Goal: Task Accomplishment & Management: Manage account settings

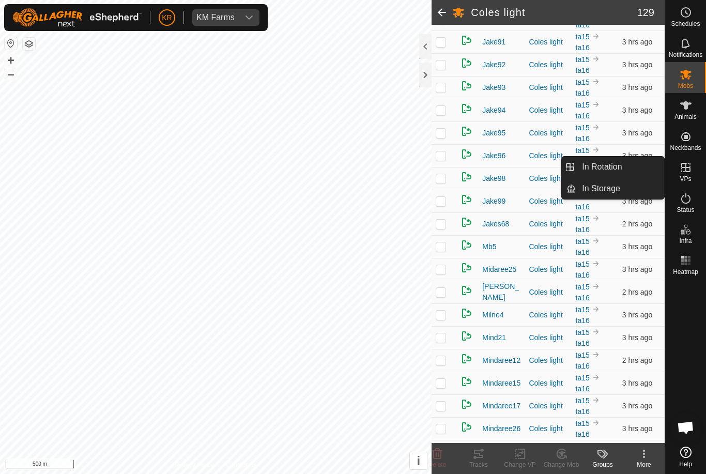
scroll to position [1658, 0]
click at [634, 174] on link "In Rotation" at bounding box center [620, 167] width 88 height 21
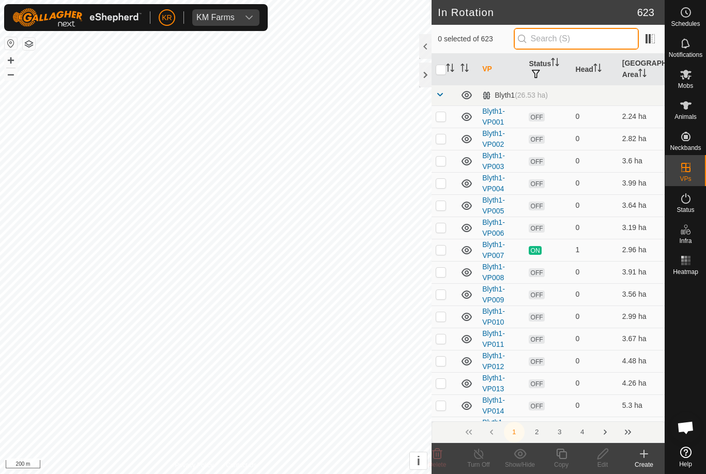
click at [587, 34] on input "text" at bounding box center [576, 39] width 125 height 22
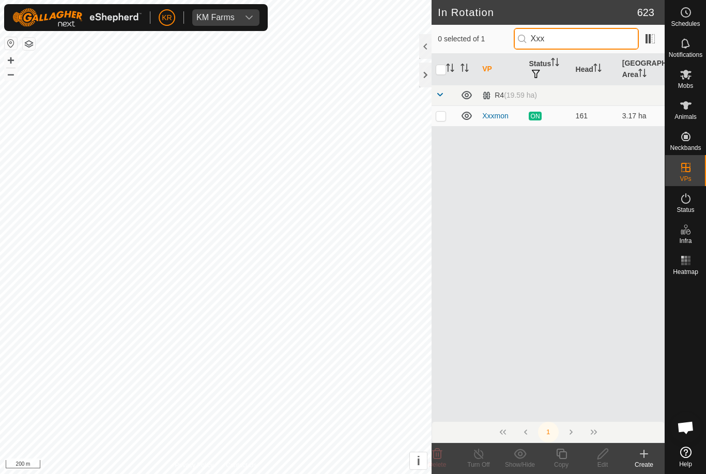
type input "Xxx"
click at [446, 113] on p-checkbox at bounding box center [441, 116] width 10 height 8
checkbox input "true"
click at [566, 456] on icon at bounding box center [561, 454] width 10 height 10
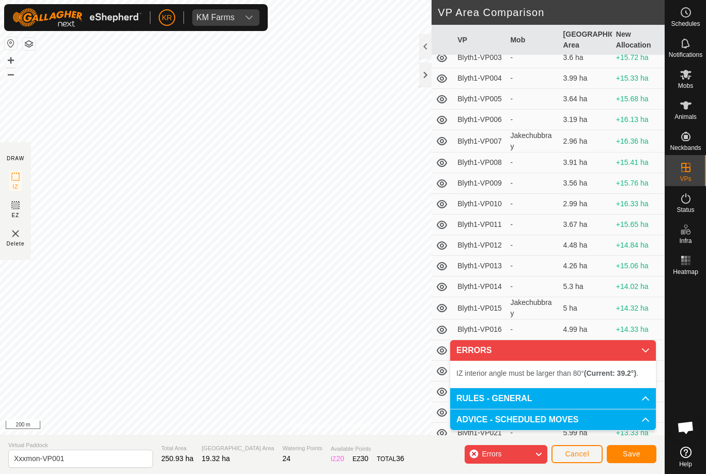
scroll to position [71, 0]
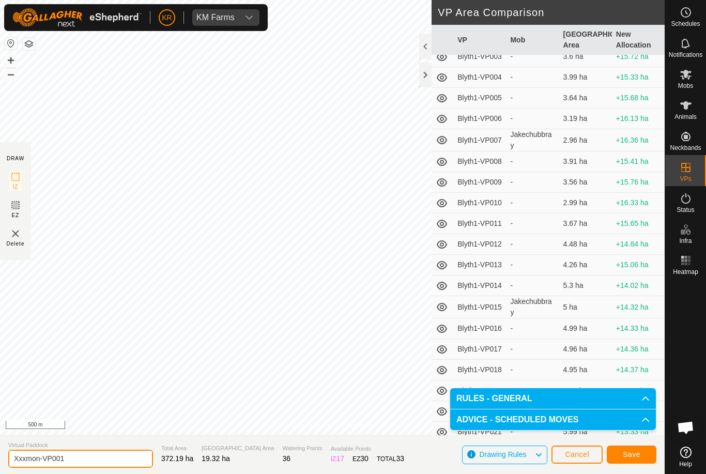
click at [91, 460] on input "Xxxmon-VP001" at bounding box center [80, 459] width 145 height 18
type input "Xxx r4 home"
click at [629, 455] on span "Save" at bounding box center [632, 454] width 18 height 8
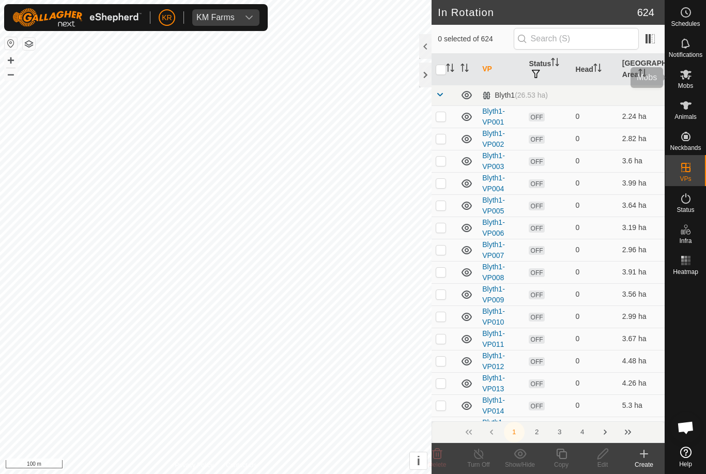
click at [692, 83] on span "Mobs" at bounding box center [685, 86] width 15 height 6
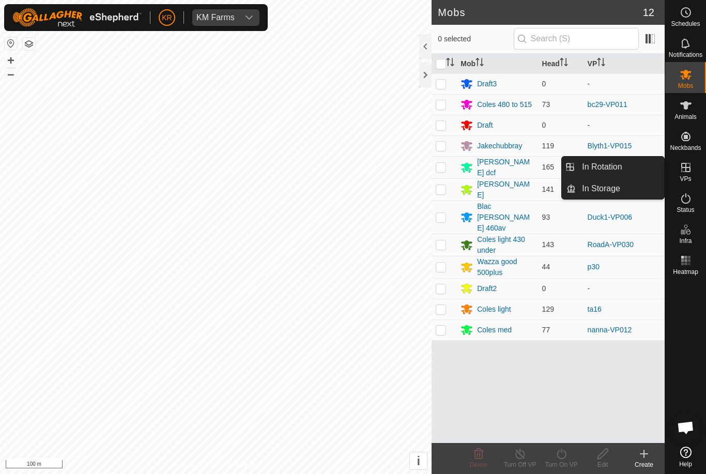
click at [635, 173] on link "In Rotation" at bounding box center [620, 167] width 88 height 21
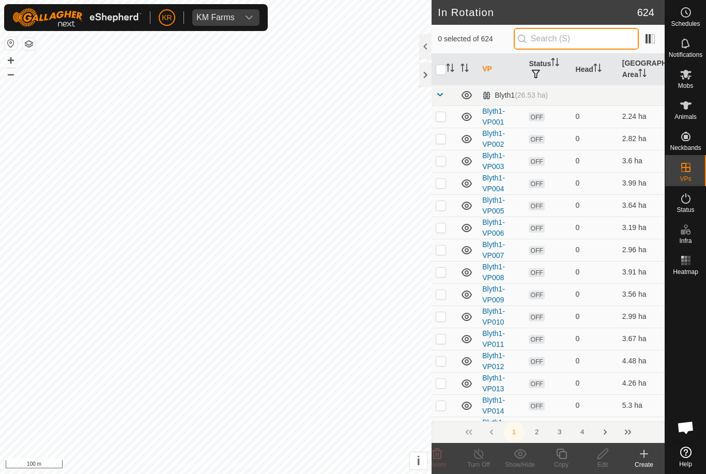
click at [584, 45] on input "text" at bounding box center [576, 39] width 125 height 22
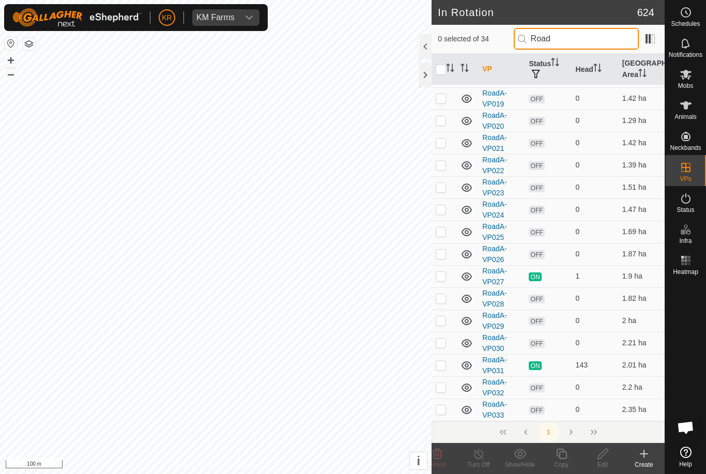
scroll to position [438, 0]
type input "Road"
checkbox input "true"
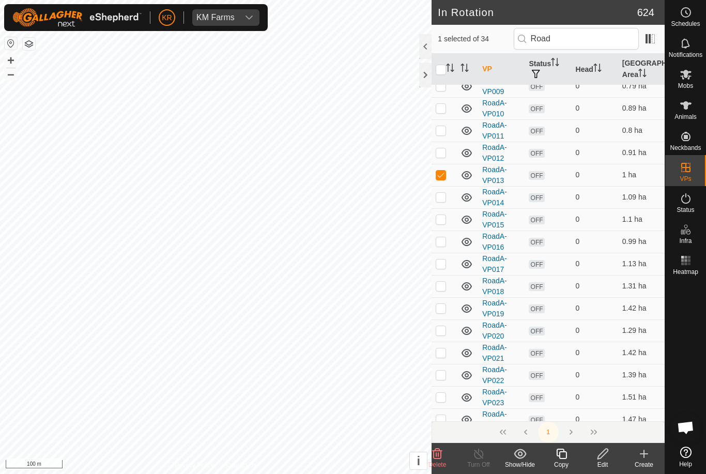
scroll to position [0, 0]
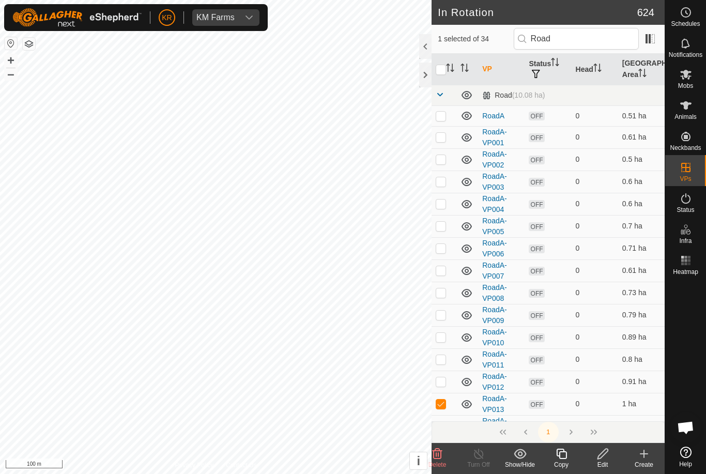
click at [441, 178] on p-checkbox at bounding box center [441, 181] width 10 height 8
click at [445, 186] on td at bounding box center [444, 182] width 25 height 22
checkbox input "false"
click at [440, 409] on td at bounding box center [444, 404] width 25 height 22
checkbox input "false"
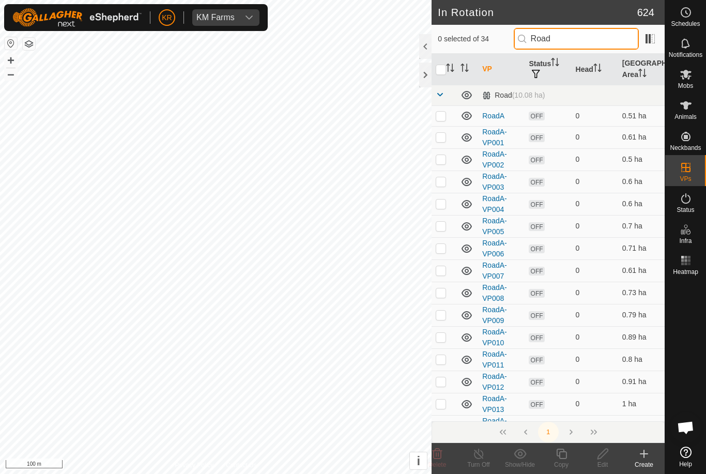
click at [597, 48] on input "Road" at bounding box center [576, 39] width 125 height 22
type input "R"
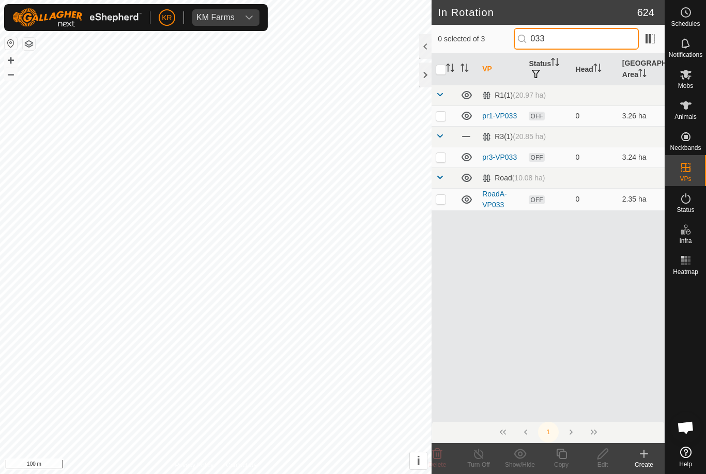
type input "033"
click at [442, 204] on td at bounding box center [444, 199] width 25 height 22
checkbox input "true"
click at [562, 456] on icon at bounding box center [561, 454] width 13 height 12
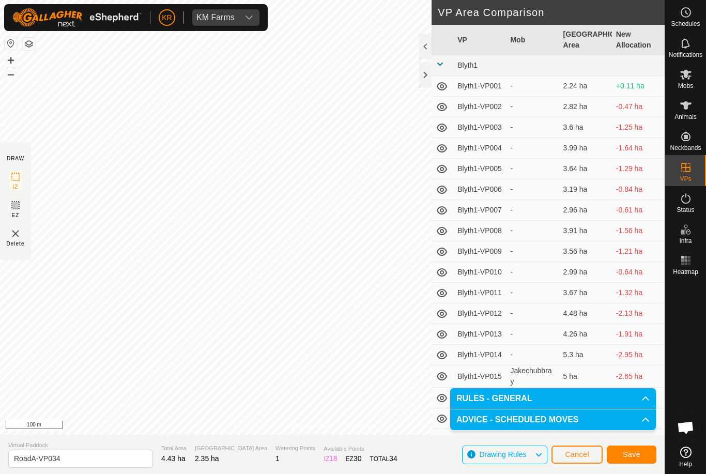
click at [637, 456] on span "Save" at bounding box center [632, 454] width 18 height 8
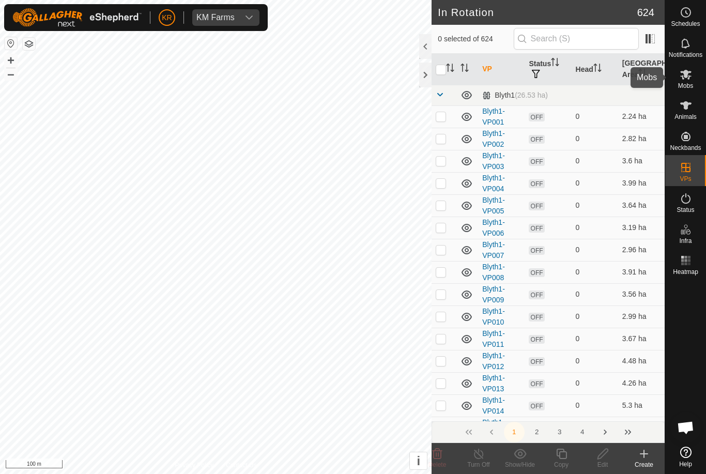
click at [688, 88] on span "Mobs" at bounding box center [685, 86] width 15 height 6
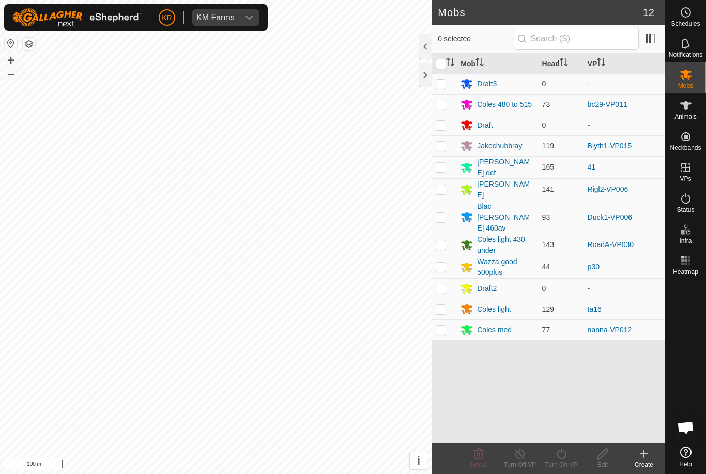
click at [442, 235] on td at bounding box center [444, 245] width 25 height 22
checkbox input "true"
click at [567, 464] on div "Turn On VP" at bounding box center [561, 464] width 41 height 9
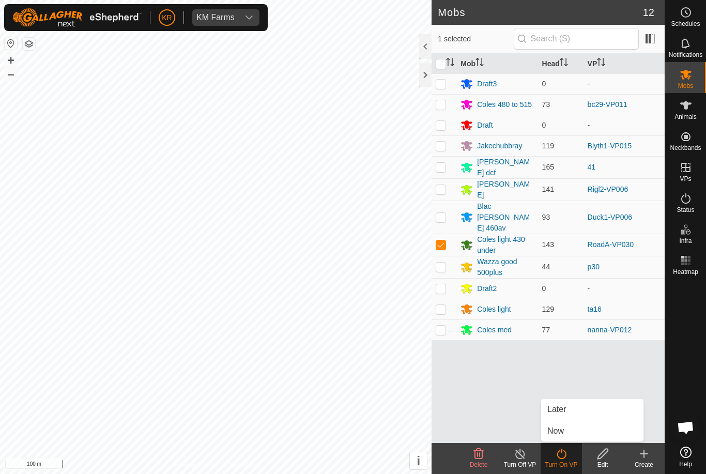
click at [570, 406] on link "Later" at bounding box center [592, 409] width 102 height 21
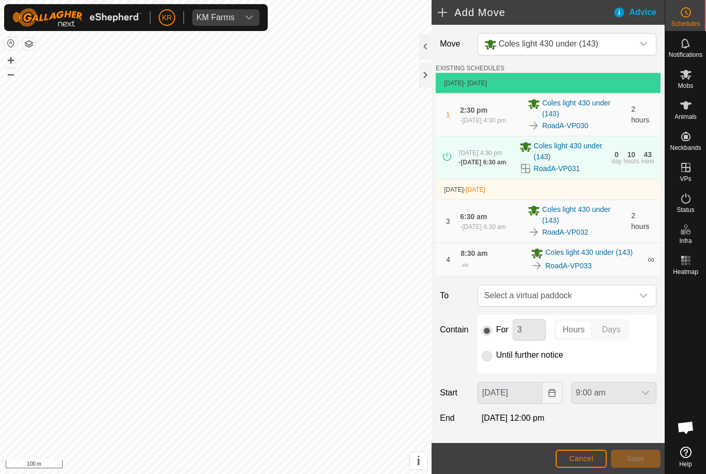
click at [641, 300] on icon "dropdown trigger" at bounding box center [643, 296] width 8 height 8
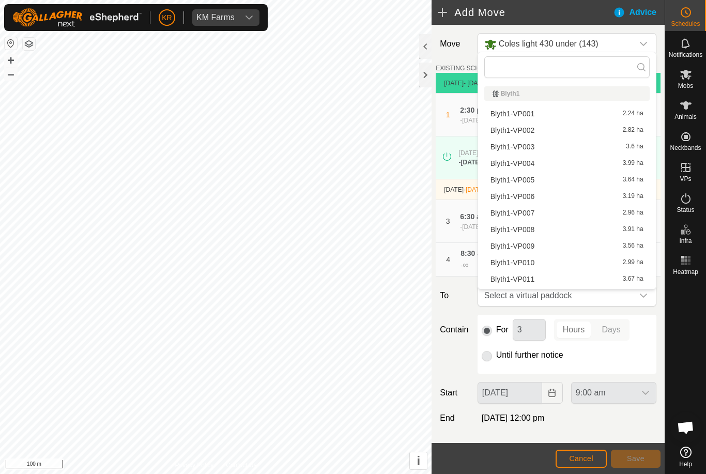
click at [557, 70] on input "text" at bounding box center [566, 67] width 165 height 22
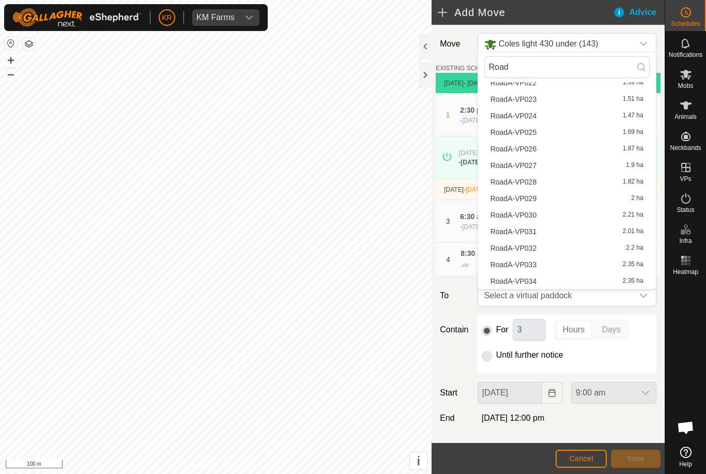
scroll to position [395, 0]
type input "Road"
click at [538, 283] on div "RoadA-VP034 2.35 ha" at bounding box center [567, 281] width 153 height 7
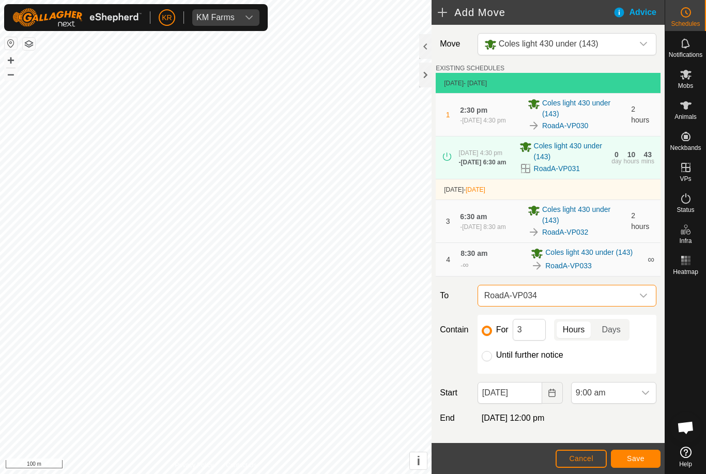
click at [486, 360] on input "Until further notice" at bounding box center [487, 356] width 10 height 10
radio input "true"
checkbox input "false"
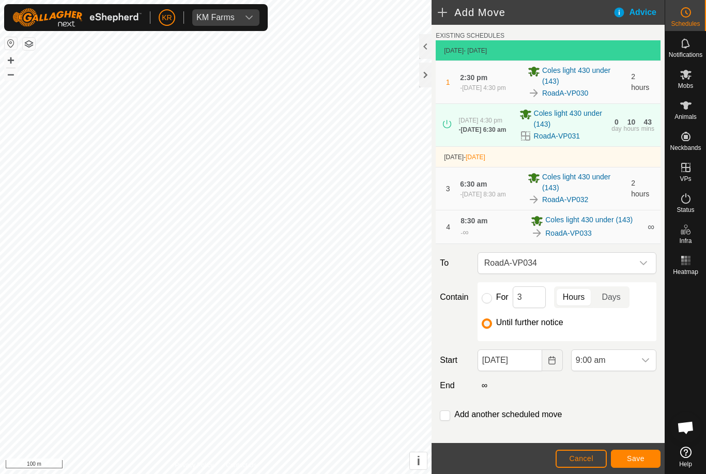
scroll to position [33, 0]
click at [644, 362] on icon "dropdown trigger" at bounding box center [645, 360] width 7 height 4
click at [603, 267] on span "10:30 am" at bounding box center [595, 265] width 35 height 12
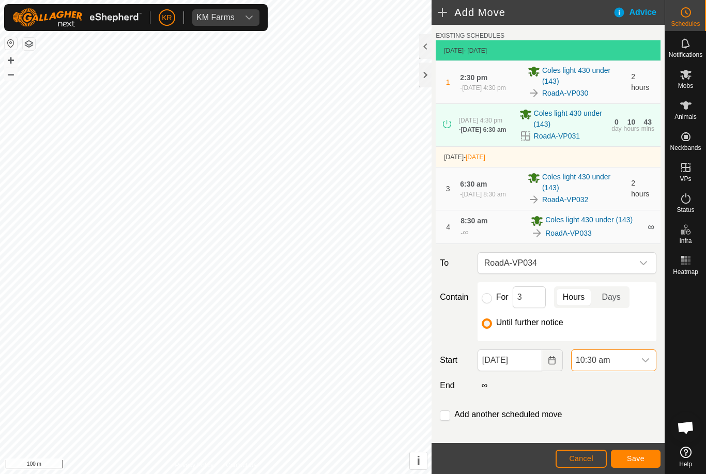
click at [642, 461] on span "Save" at bounding box center [636, 458] width 18 height 8
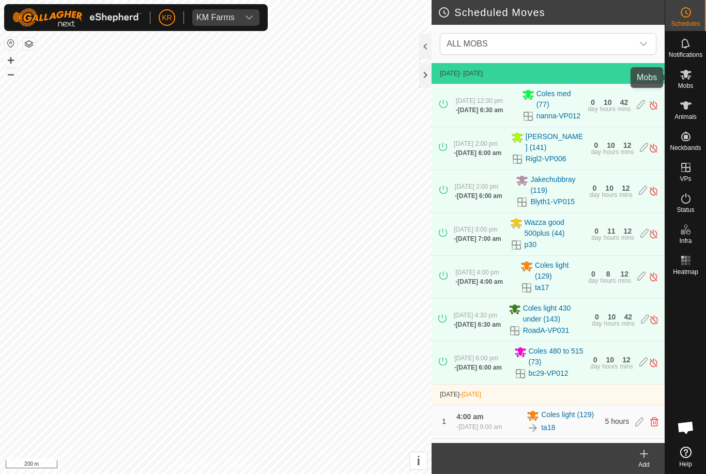
click at [700, 81] on div "Mobs" at bounding box center [685, 77] width 41 height 31
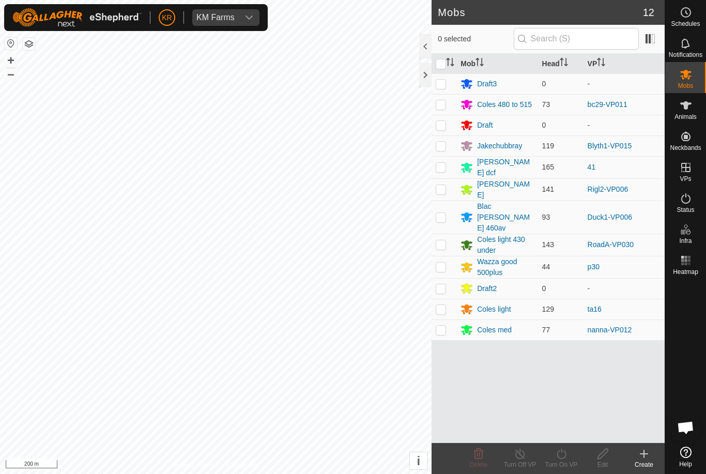
click at [485, 387] on div "Mob Head VP Draft3 0 - Coles 480 to 515 73 bc29-VP011 Draft 0 - Jakechubbray 11…" at bounding box center [548, 248] width 233 height 389
click at [644, 381] on div "Mob Head VP Draft3 0 - Coles 480 to 515 73 bc29-VP011 Draft 0 - Jakechubbray 11…" at bounding box center [548, 248] width 233 height 389
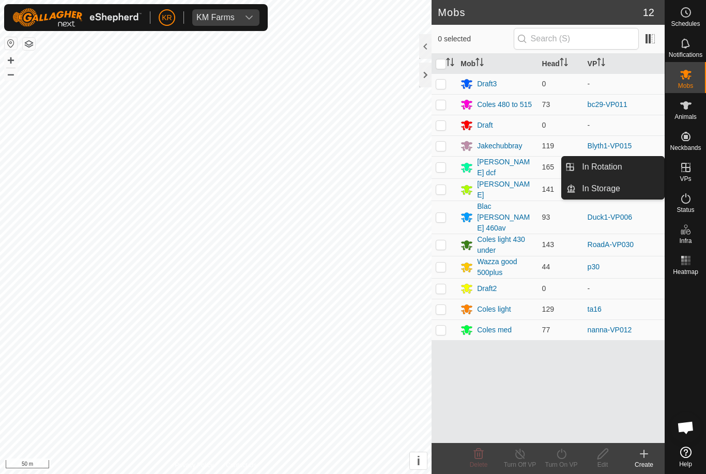
click at [610, 171] on span "In Rotation" at bounding box center [602, 167] width 40 height 12
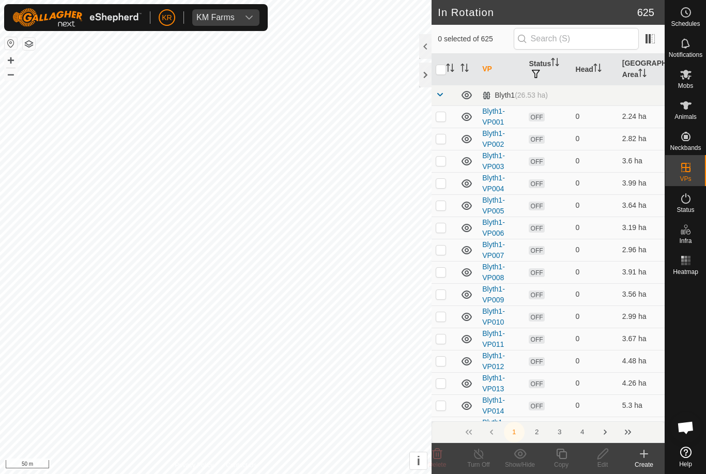
click at [646, 457] on icon at bounding box center [644, 454] width 12 height 12
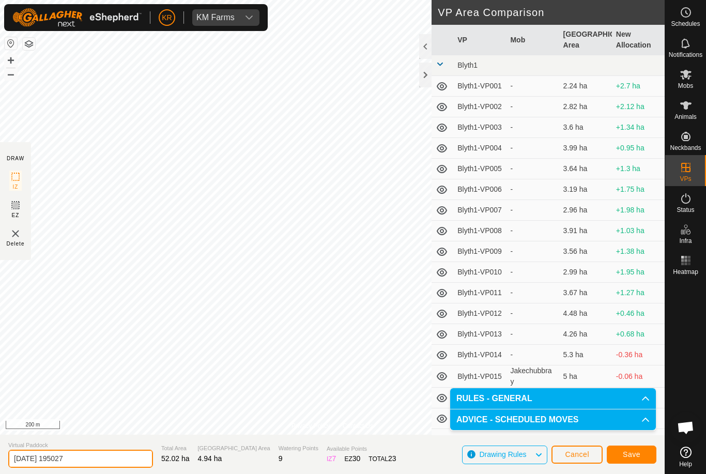
click at [94, 462] on input "[DATE] 195027" at bounding box center [80, 459] width 145 height 18
type input "2"
type input "Red dam1a"
click at [636, 451] on span "Save" at bounding box center [632, 454] width 18 height 8
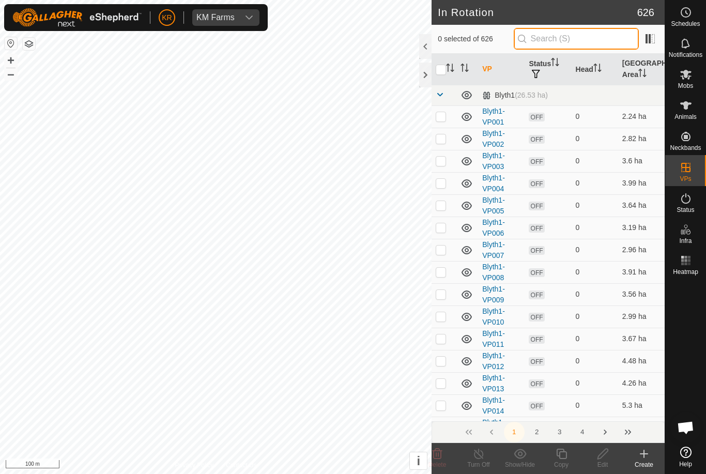
type input "."
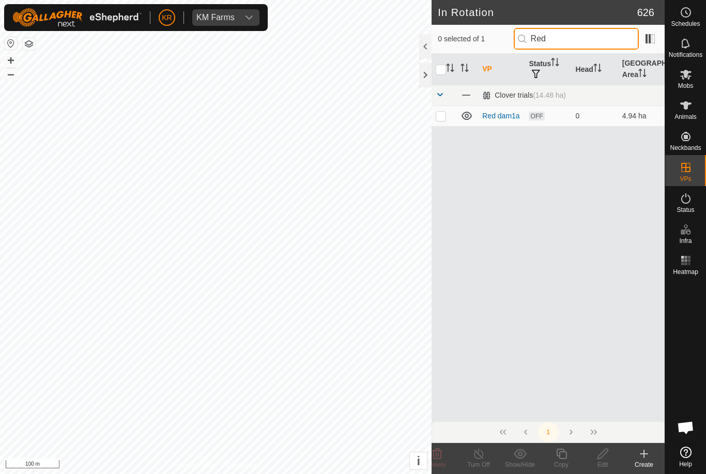
type input "Red"
click at [440, 118] on p-checkbox at bounding box center [441, 116] width 10 height 8
checkbox input "true"
click at [563, 456] on icon at bounding box center [561, 454] width 13 height 12
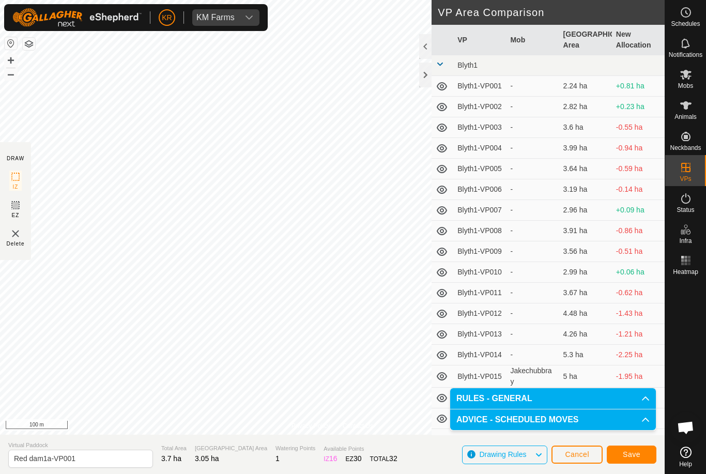
click at [641, 456] on button "Save" at bounding box center [632, 455] width 50 height 18
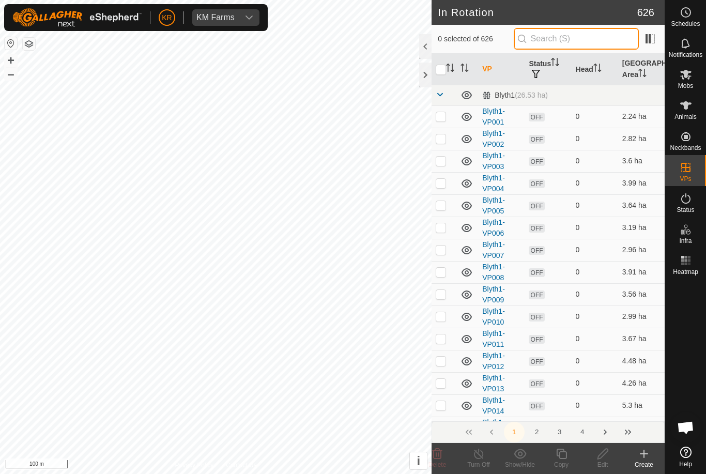
click at [590, 40] on input "text" at bounding box center [576, 39] width 125 height 22
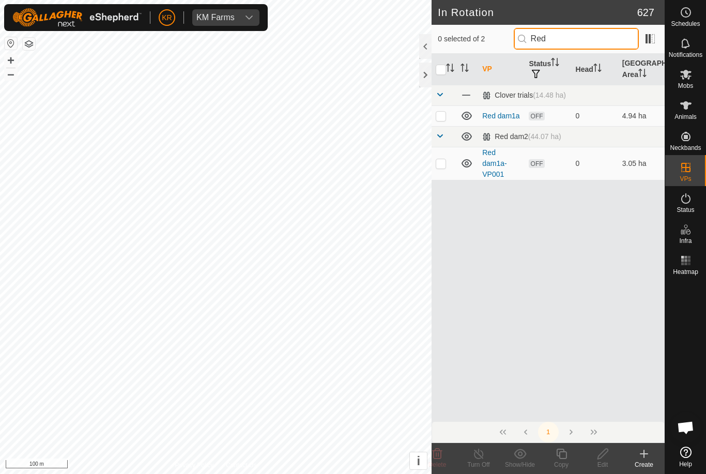
type input "Red"
click at [442, 166] on p-checkbox at bounding box center [441, 163] width 10 height 8
checkbox input "true"
click at [560, 457] on icon at bounding box center [561, 454] width 13 height 12
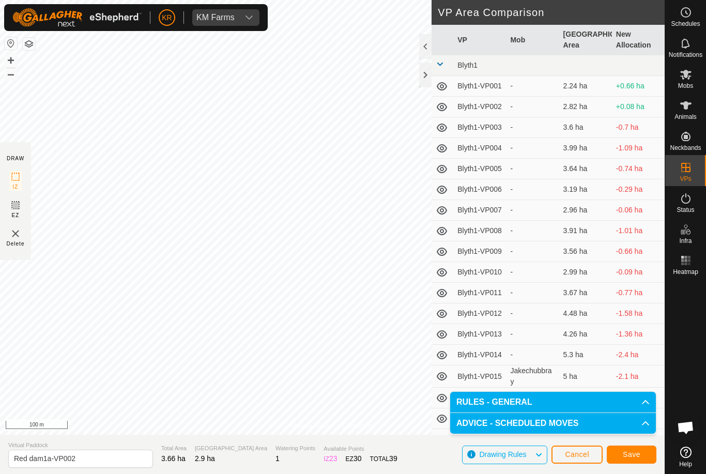
click at [634, 454] on span "Save" at bounding box center [632, 454] width 18 height 8
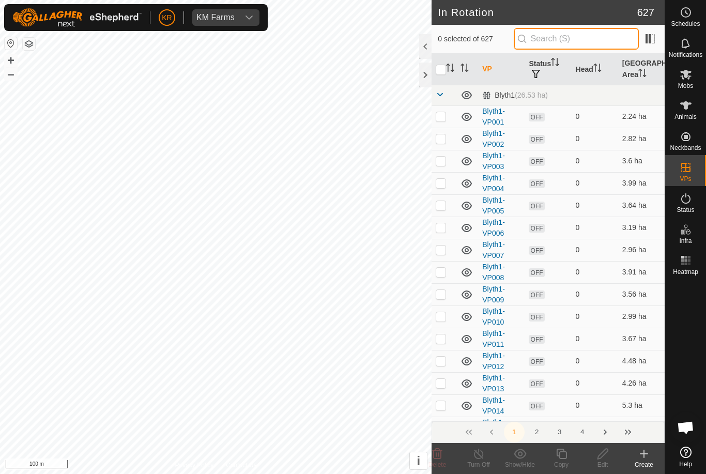
click at [581, 42] on input "text" at bounding box center [576, 39] width 125 height 22
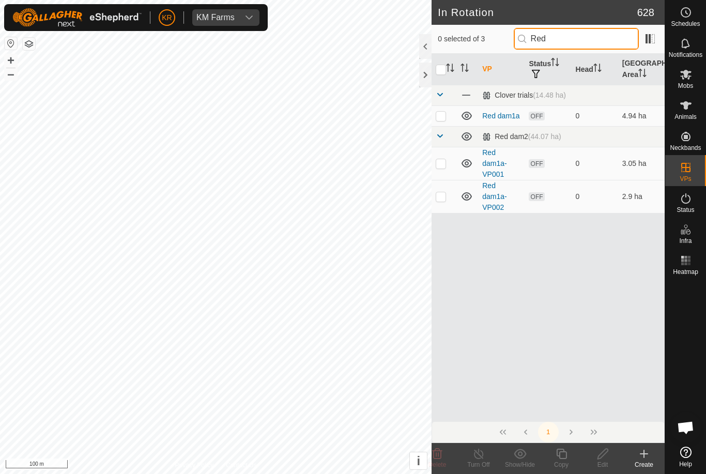
type input "Red"
click at [444, 195] on p-checkbox at bounding box center [441, 196] width 10 height 8
checkbox input "true"
click at [562, 454] on icon at bounding box center [561, 454] width 13 height 12
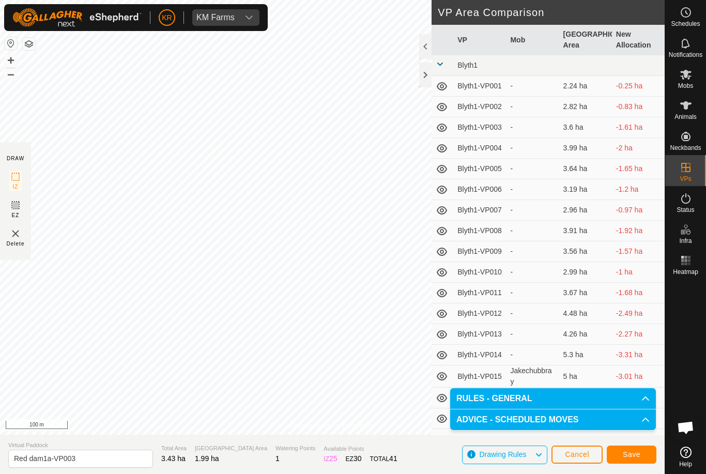
click at [637, 450] on span "Save" at bounding box center [632, 454] width 18 height 8
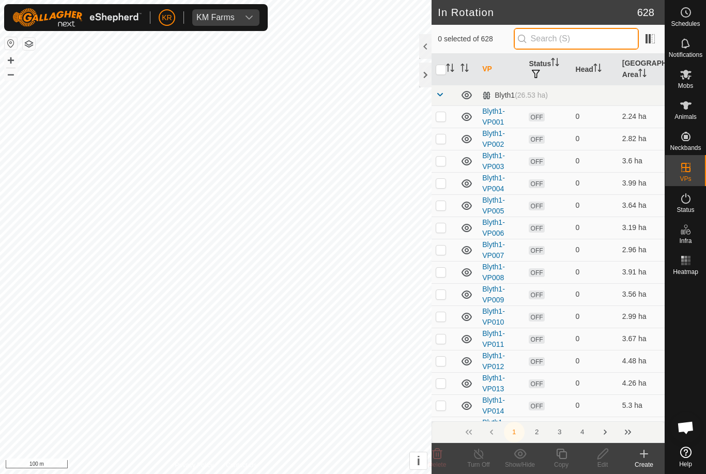
click at [570, 40] on input "text" at bounding box center [576, 39] width 125 height 22
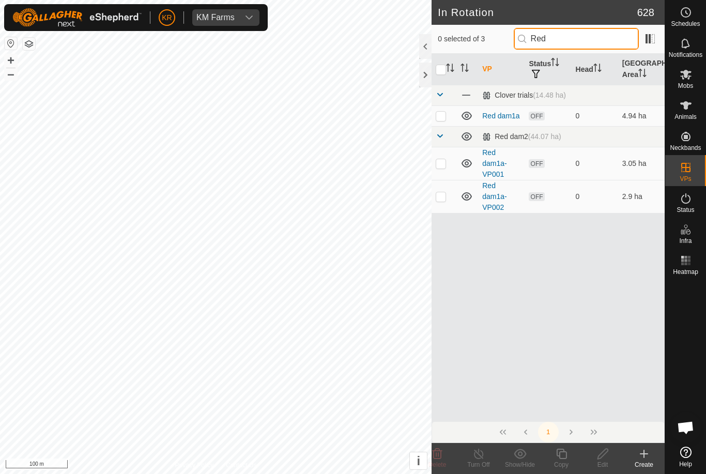
type input "Red"
click at [439, 194] on p-checkbox at bounding box center [441, 196] width 10 height 8
checkbox input "true"
click at [567, 456] on icon at bounding box center [561, 454] width 13 height 12
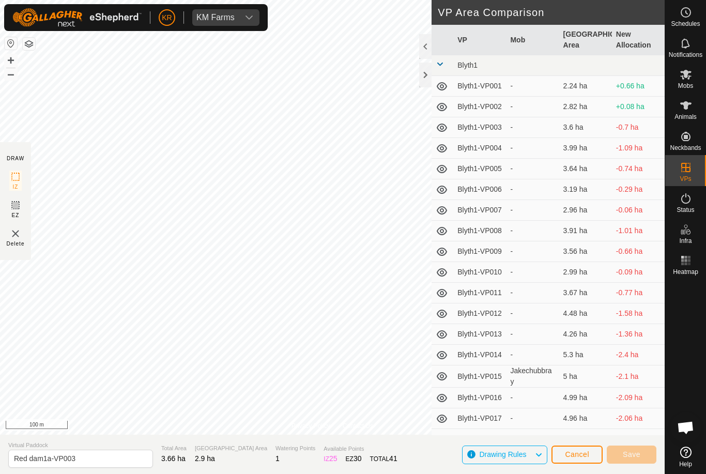
click at [579, 453] on span "Cancel" at bounding box center [577, 454] width 24 height 8
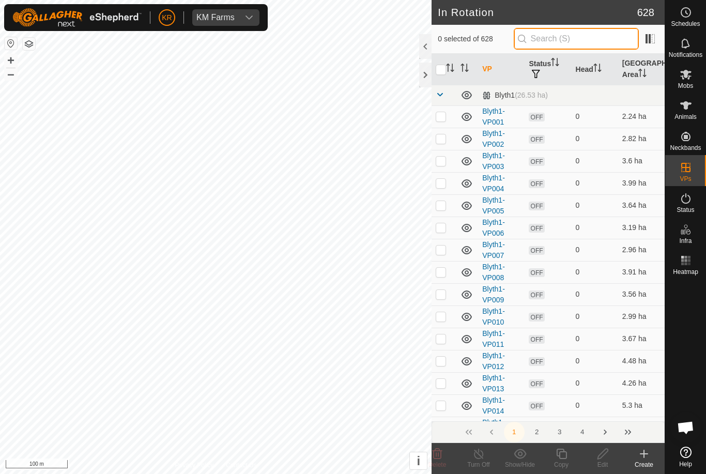
click at [574, 42] on input "text" at bounding box center [576, 39] width 125 height 22
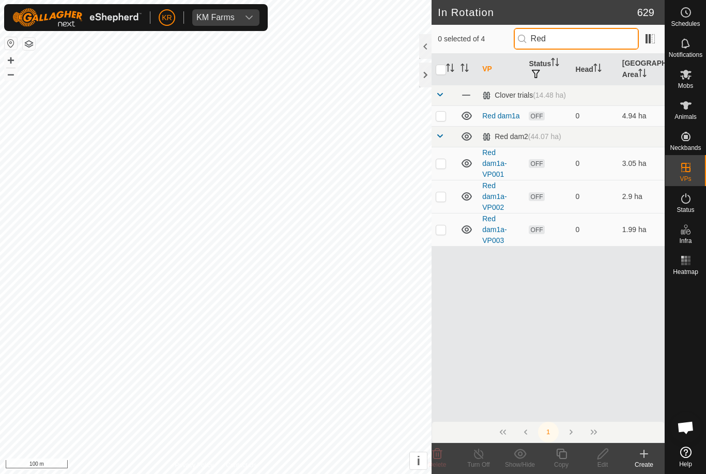
type input "Red"
click at [441, 231] on p-checkbox at bounding box center [441, 229] width 10 height 8
checkbox input "true"
click at [563, 459] on icon at bounding box center [561, 454] width 10 height 10
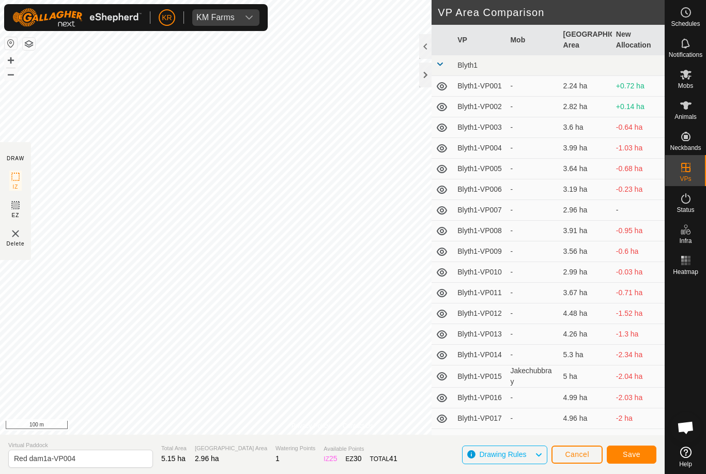
click at [632, 454] on span "Save" at bounding box center [632, 454] width 18 height 8
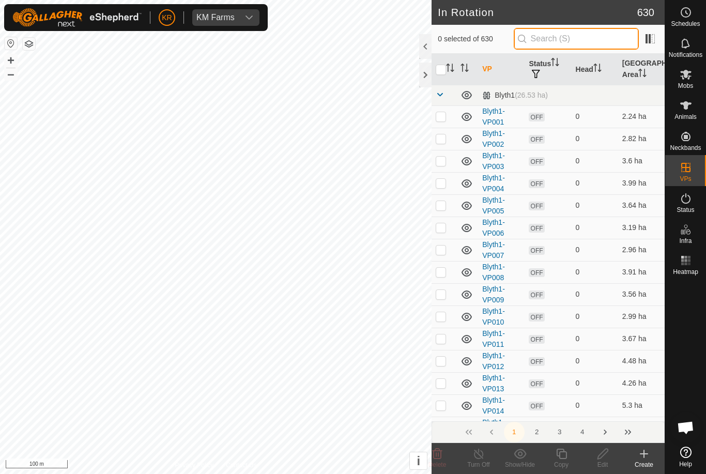
type input "."
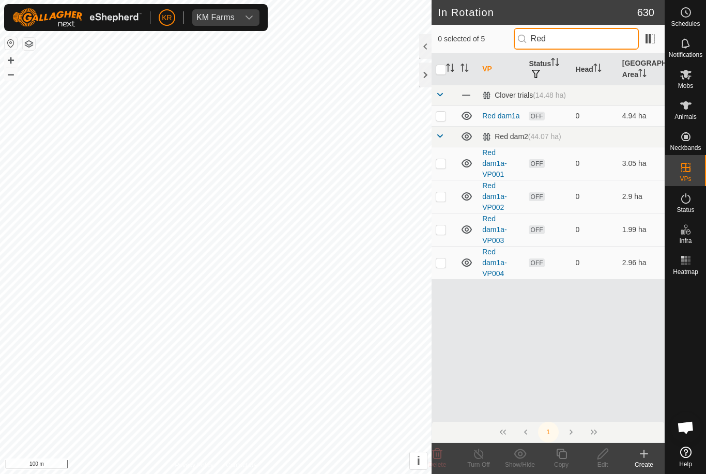
type input "Red"
click at [441, 266] on p-checkbox at bounding box center [441, 262] width 10 height 8
checkbox input "true"
click at [562, 455] on icon at bounding box center [561, 454] width 13 height 12
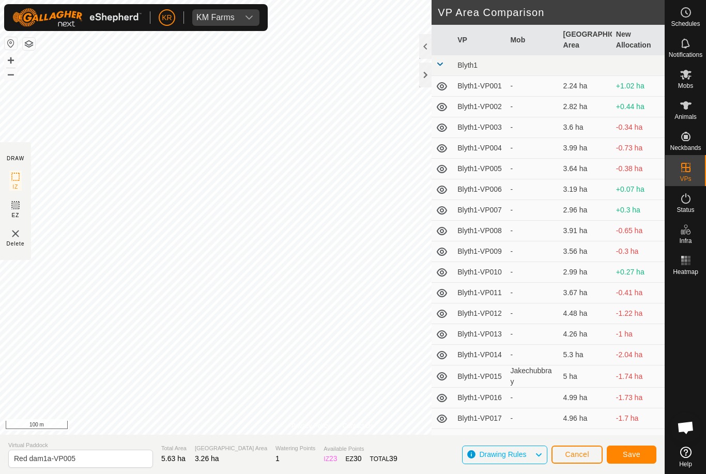
click at [642, 455] on button "Save" at bounding box center [632, 455] width 50 height 18
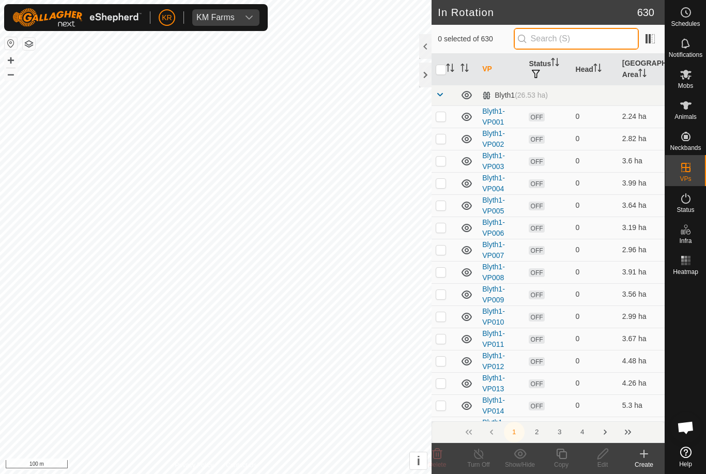
click at [592, 43] on input "text" at bounding box center [576, 39] width 125 height 22
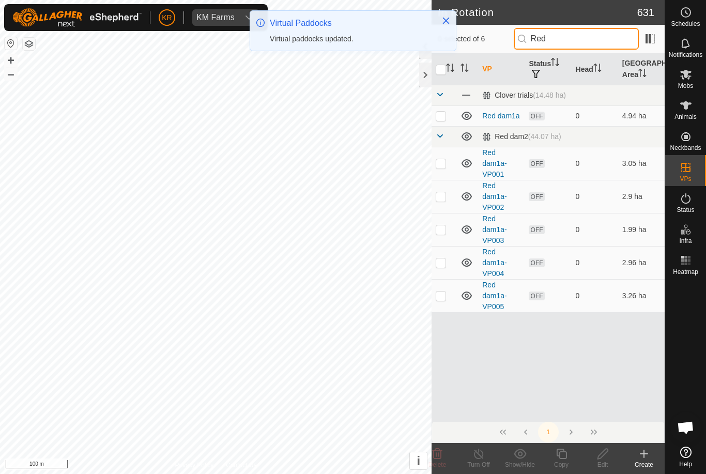
type input "Red"
click at [439, 296] on p-checkbox at bounding box center [441, 296] width 10 height 8
checkbox input "true"
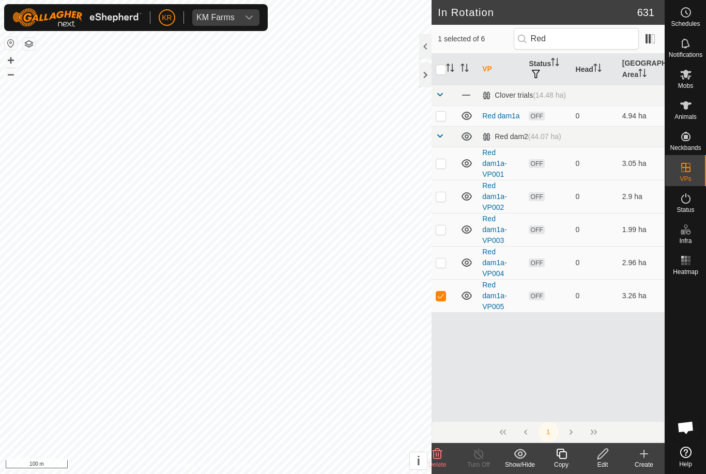
click at [562, 462] on div "Copy" at bounding box center [561, 464] width 41 height 9
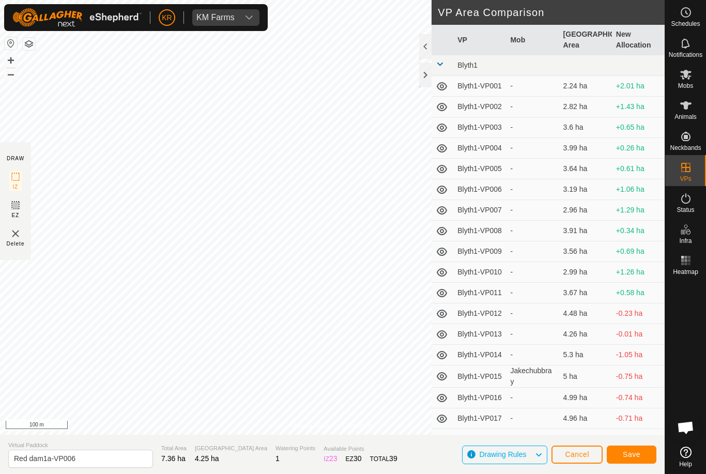
click at [632, 457] on span "Save" at bounding box center [632, 454] width 18 height 8
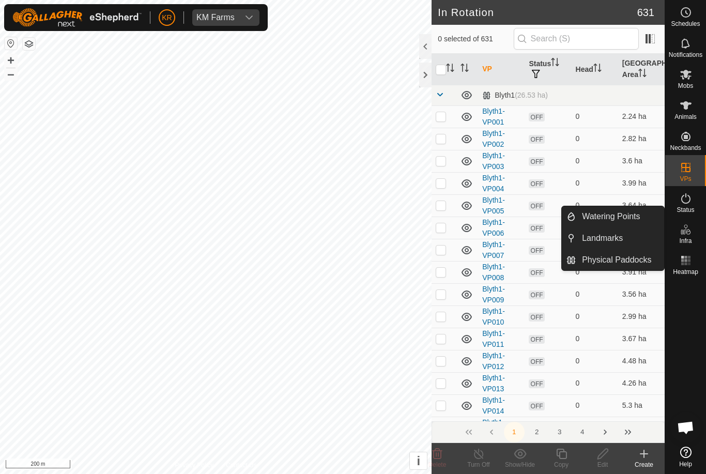
click at [626, 261] on span "Physical Paddocks" at bounding box center [616, 260] width 69 height 12
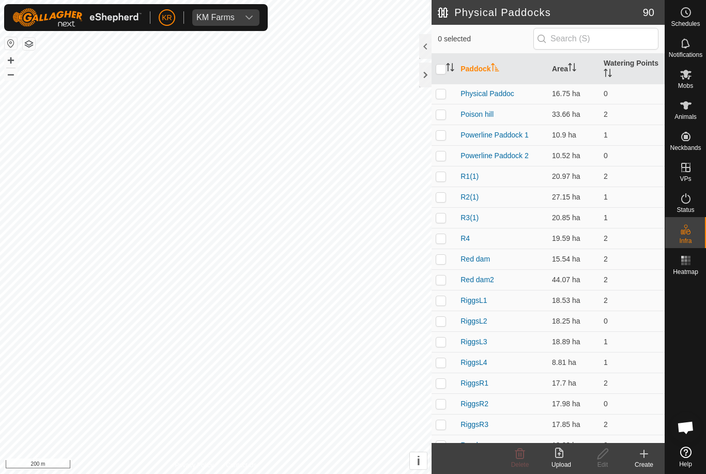
scroll to position [1222, 0]
click at [442, 282] on p-checkbox at bounding box center [441, 278] width 10 height 8
checkbox input "true"
click at [603, 453] on icon at bounding box center [602, 454] width 13 height 12
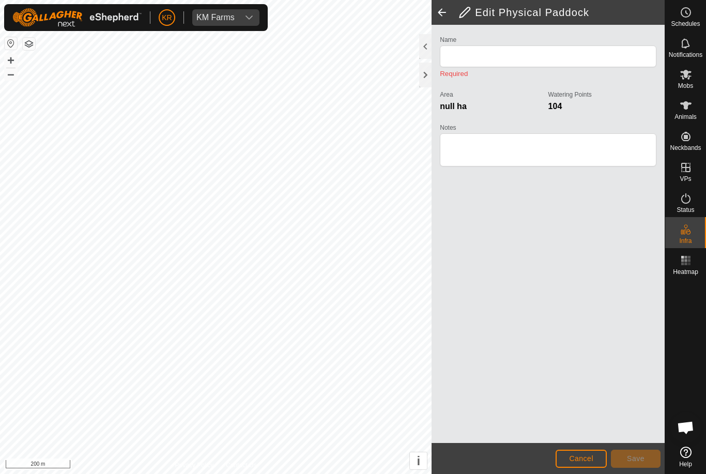
type input "Red dam2"
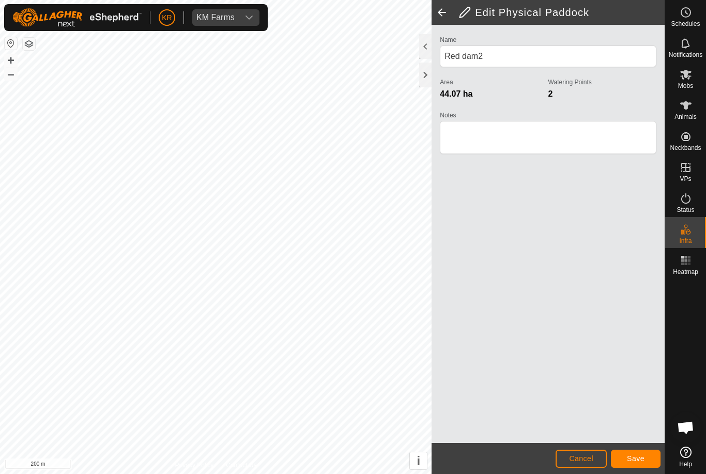
click at [640, 461] on span "Save" at bounding box center [636, 458] width 18 height 8
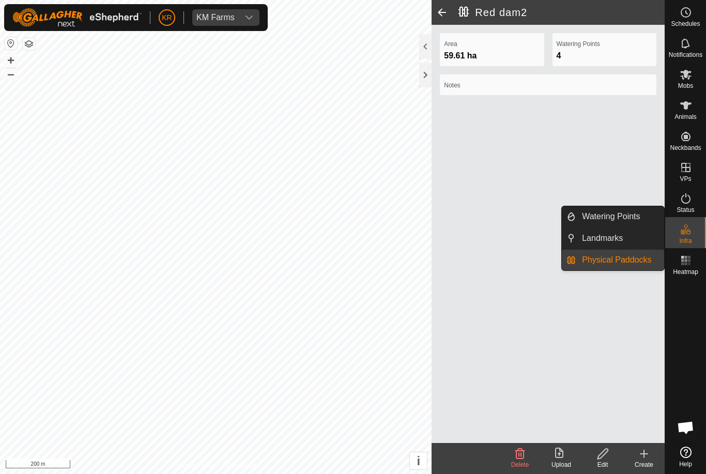
click at [619, 259] on span "Physical Paddocks" at bounding box center [616, 260] width 69 height 12
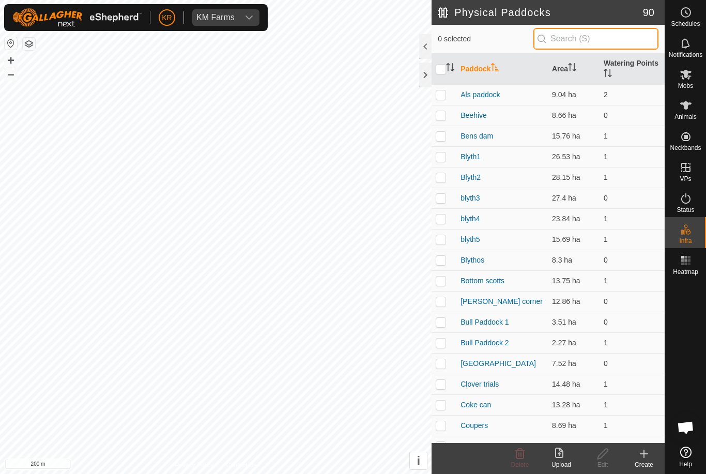
click at [594, 40] on input "text" at bounding box center [595, 39] width 125 height 22
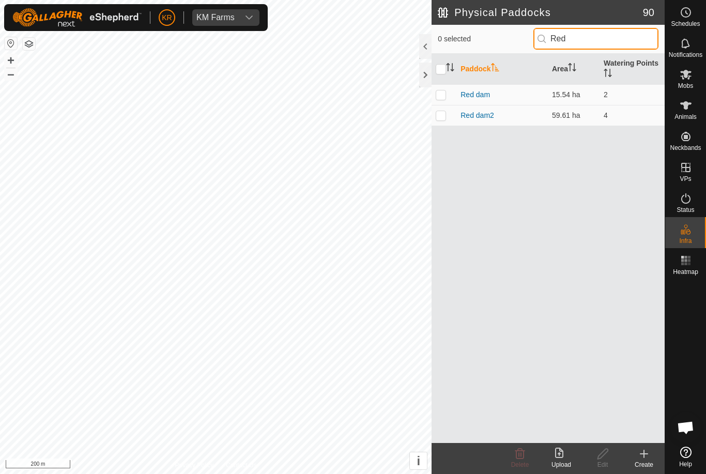
type input "Red"
click at [440, 96] on p-checkbox at bounding box center [441, 94] width 10 height 8
click at [524, 455] on icon at bounding box center [520, 454] width 10 height 10
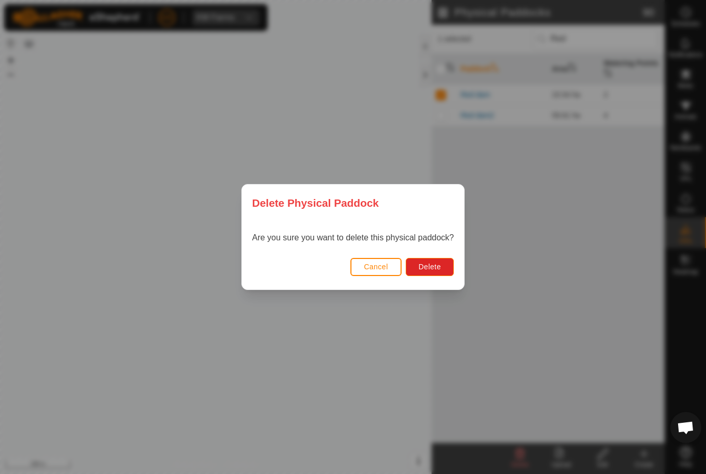
click at [439, 269] on span "Delete" at bounding box center [430, 267] width 22 height 8
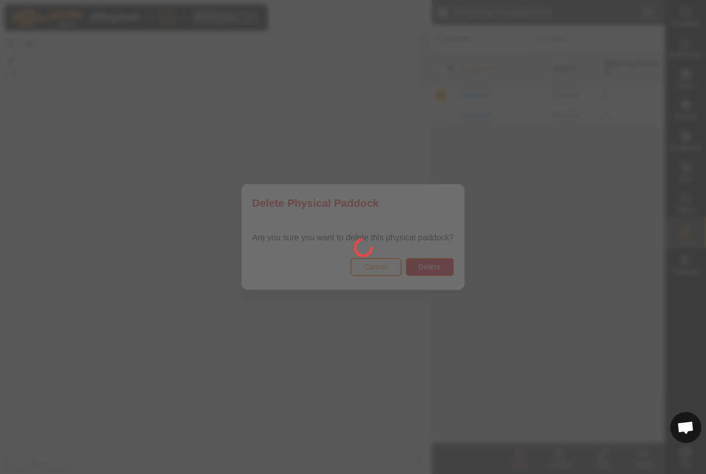
checkbox input "false"
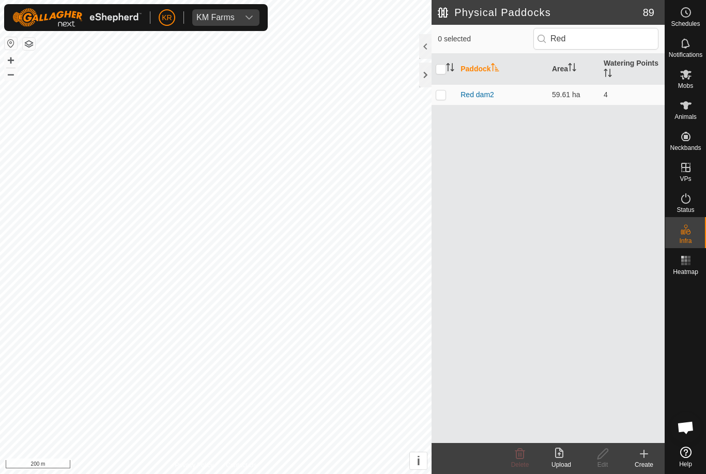
click at [442, 97] on p-checkbox at bounding box center [441, 94] width 10 height 8
checkbox input "true"
click at [606, 464] on div "Edit" at bounding box center [602, 464] width 41 height 9
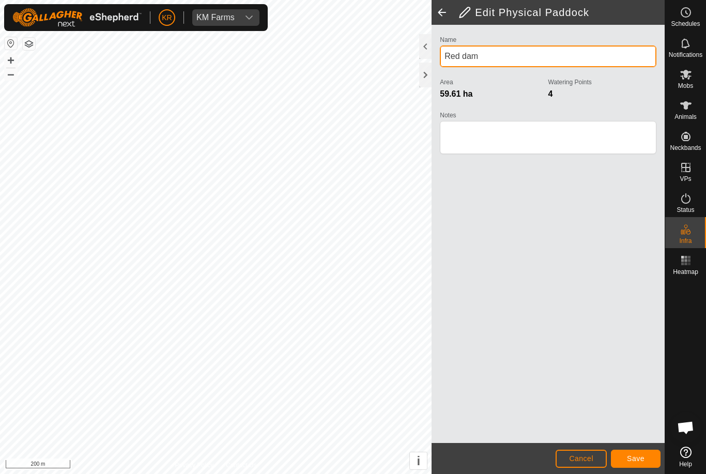
type input "Red dam"
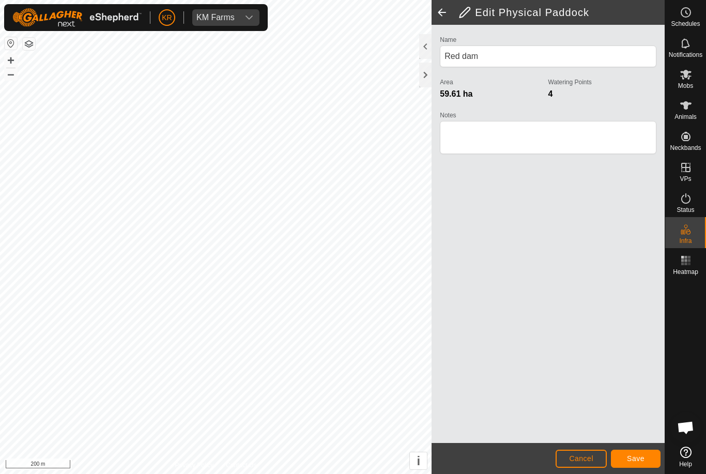
click at [644, 464] on button "Save" at bounding box center [636, 459] width 50 height 18
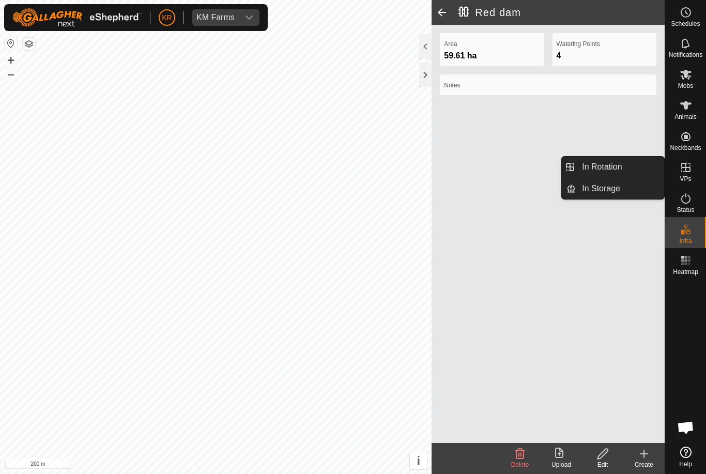
click at [602, 168] on span "In Rotation" at bounding box center [602, 167] width 40 height 12
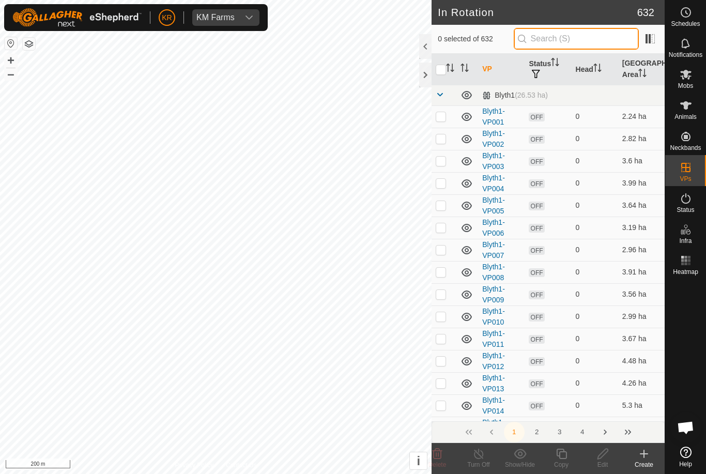
type input "."
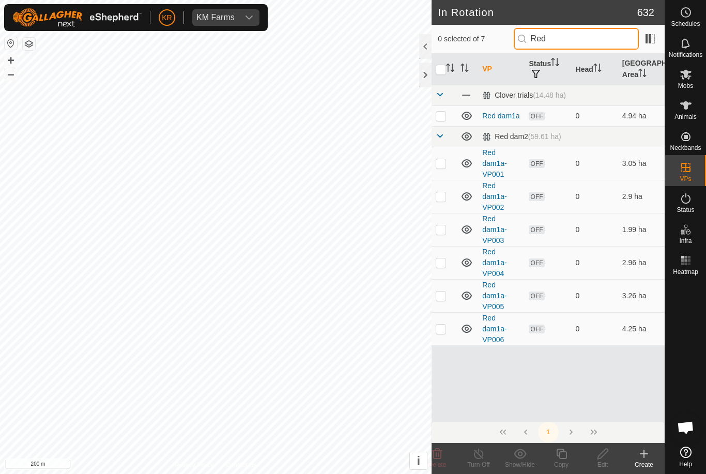
type input "Red"
click at [440, 166] on p-checkbox at bounding box center [441, 163] width 10 height 8
click at [447, 158] on td at bounding box center [444, 163] width 25 height 33
checkbox input "false"
click at [442, 331] on p-checkbox at bounding box center [441, 329] width 10 height 8
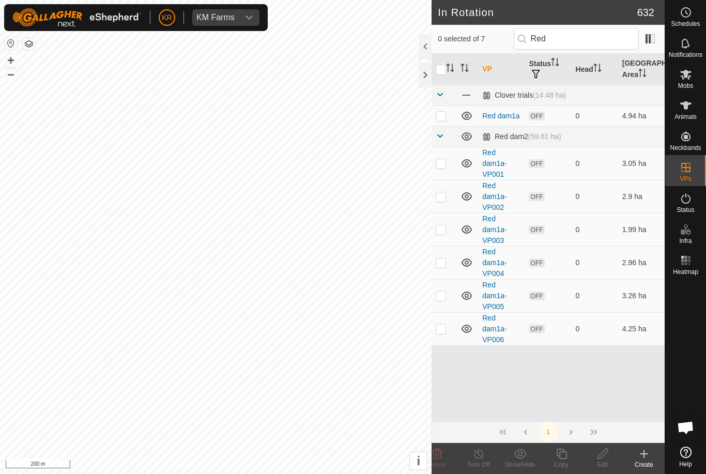
checkbox input "true"
click at [559, 457] on icon at bounding box center [561, 454] width 10 height 10
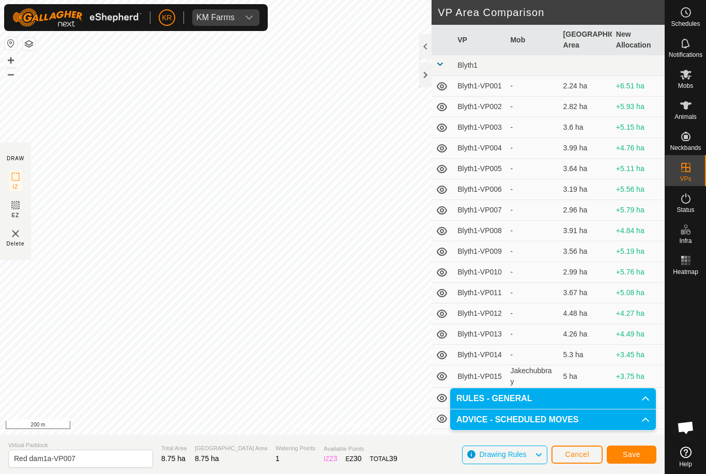
click at [636, 454] on span "Save" at bounding box center [632, 454] width 18 height 8
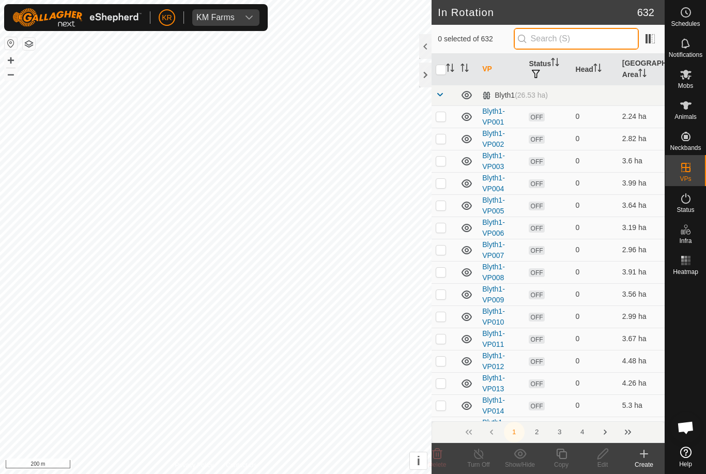
click at [589, 41] on input "text" at bounding box center [576, 39] width 125 height 22
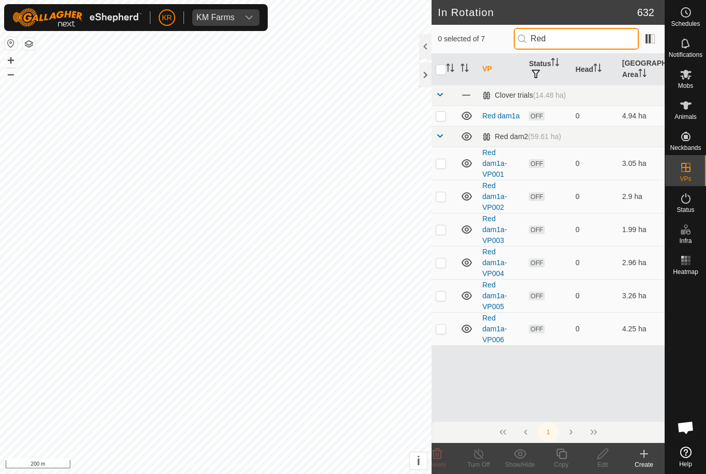
type input "Red"
click at [440, 168] on td at bounding box center [444, 163] width 25 height 33
checkbox input "true"
click at [606, 455] on icon at bounding box center [602, 454] width 13 height 12
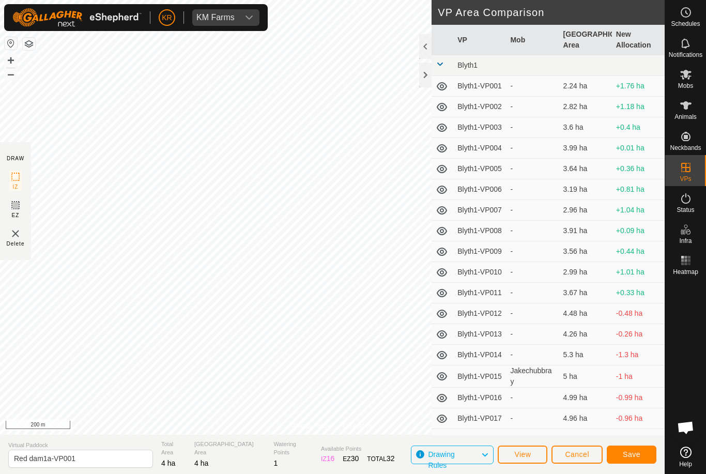
click at [626, 455] on span "Save" at bounding box center [632, 454] width 18 height 8
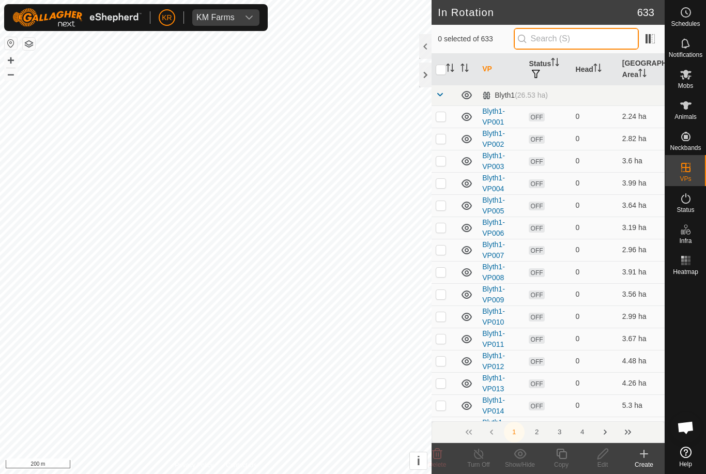
click at [587, 43] on input "text" at bounding box center [576, 39] width 125 height 22
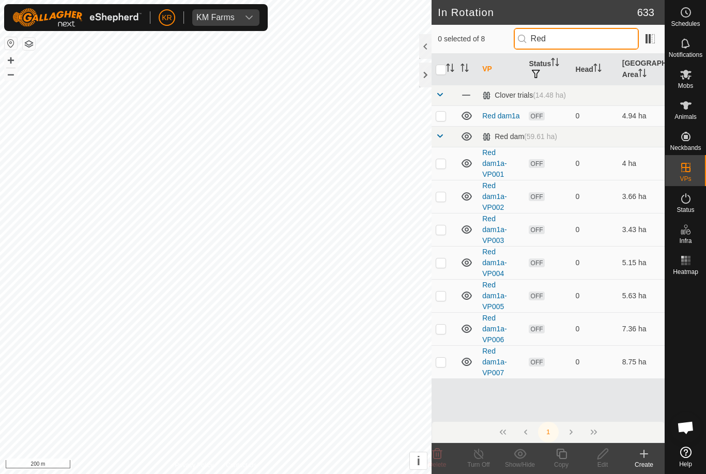
type input "Red"
click at [446, 197] on p-checkbox at bounding box center [441, 196] width 10 height 8
checkbox input "true"
click at [607, 456] on icon at bounding box center [602, 454] width 13 height 12
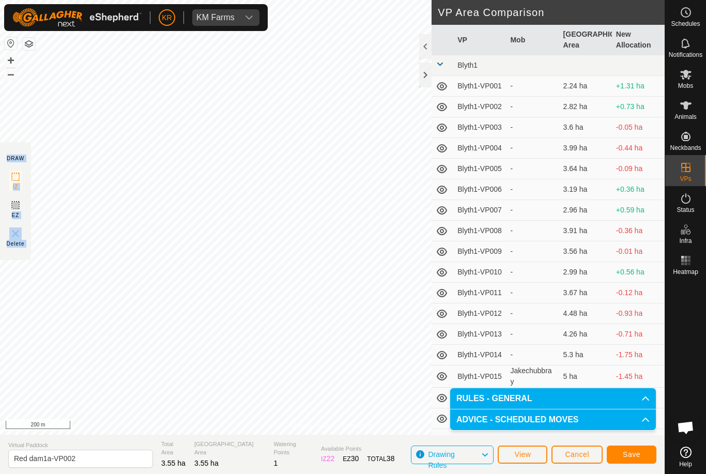
click at [637, 455] on span "Save" at bounding box center [632, 454] width 18 height 8
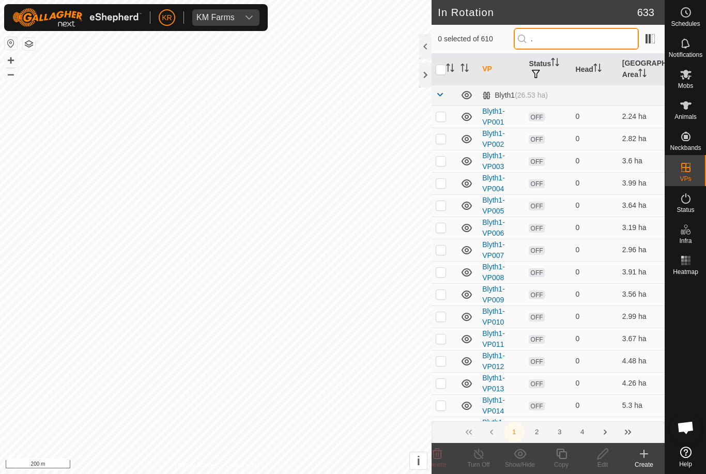
type input "."
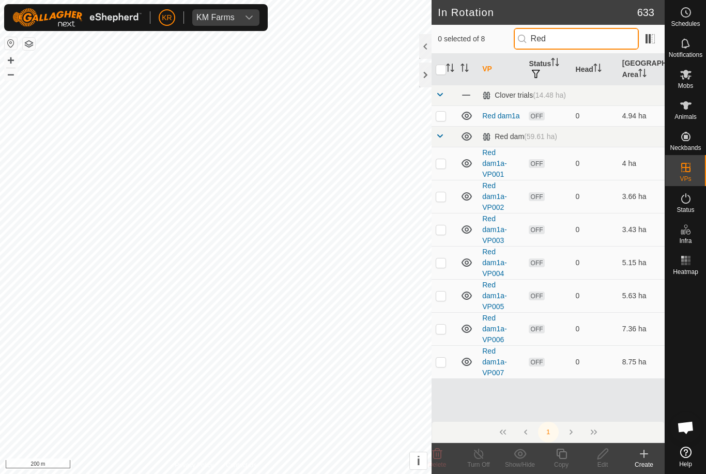
type input "Red"
click at [442, 231] on p-checkbox at bounding box center [441, 229] width 10 height 8
checkbox input "true"
click at [604, 458] on icon at bounding box center [602, 454] width 13 height 12
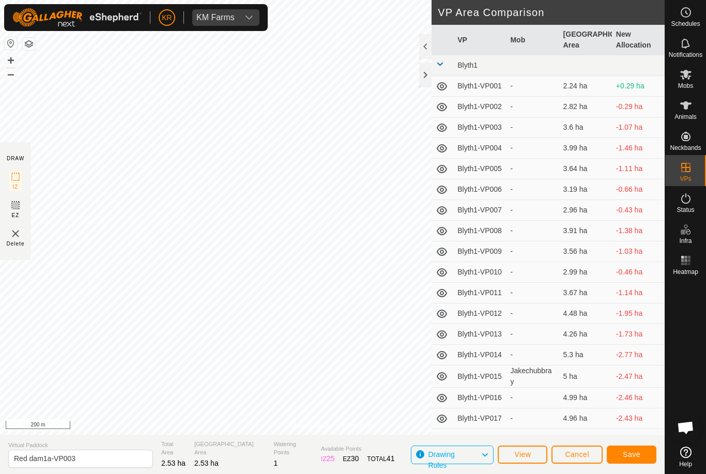
click at [632, 453] on span "Save" at bounding box center [632, 454] width 18 height 8
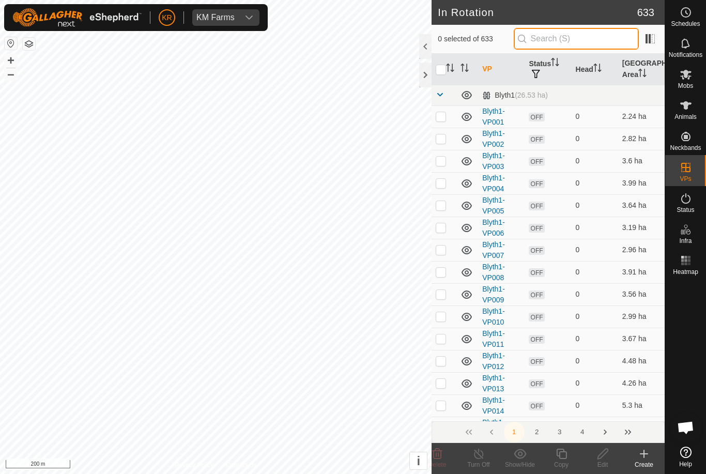
click at [614, 39] on input "text" at bounding box center [576, 39] width 125 height 22
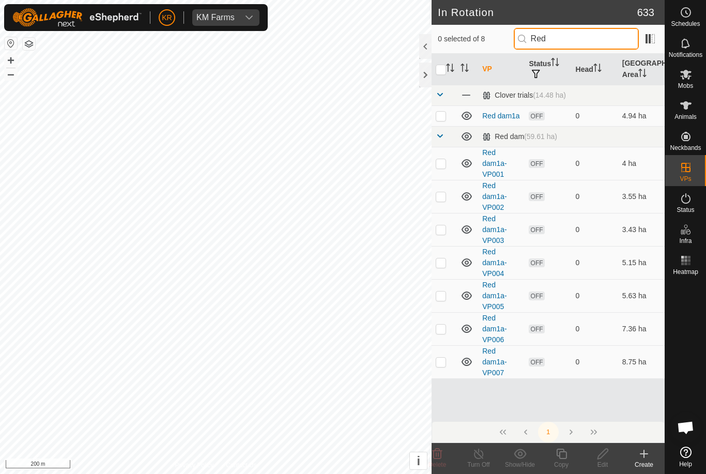
type input "Red"
click at [440, 231] on p-checkbox at bounding box center [441, 229] width 10 height 8
click at [440, 233] on p-checkbox at bounding box center [441, 229] width 10 height 8
checkbox input "false"
click at [442, 264] on p-checkbox at bounding box center [441, 262] width 10 height 8
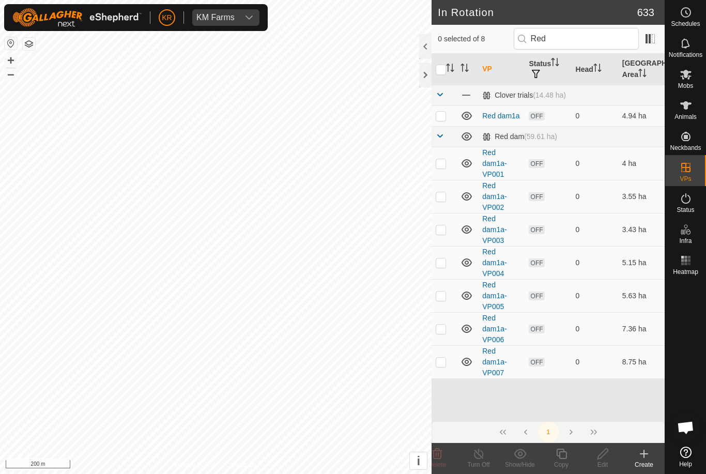
checkbox input "true"
click at [562, 454] on icon at bounding box center [561, 454] width 13 height 12
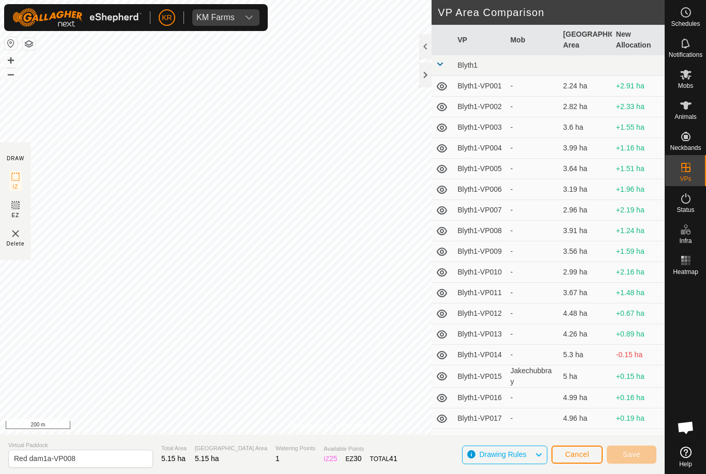
click at [576, 454] on span "Cancel" at bounding box center [577, 454] width 24 height 8
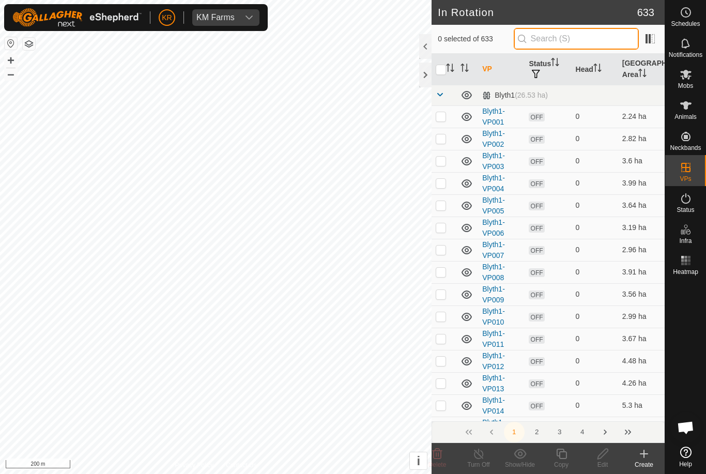
click at [572, 41] on input "text" at bounding box center [576, 39] width 125 height 22
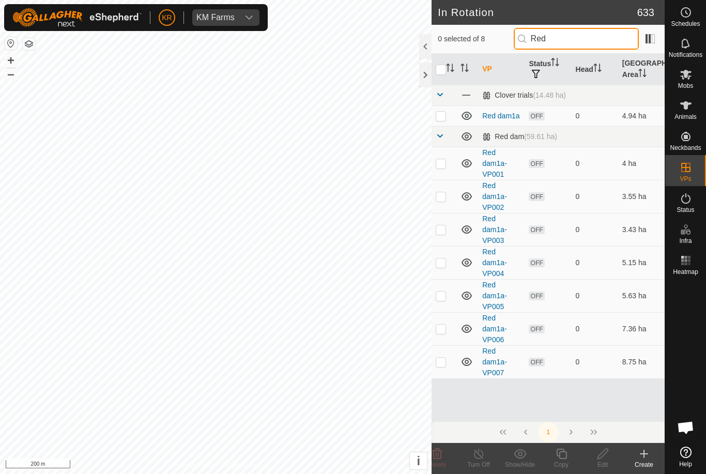
type input "Red"
click at [440, 234] on td at bounding box center [444, 229] width 25 height 33
click at [440, 231] on p-checkbox at bounding box center [441, 229] width 10 height 8
checkbox input "false"
click at [440, 264] on p-checkbox at bounding box center [441, 262] width 10 height 8
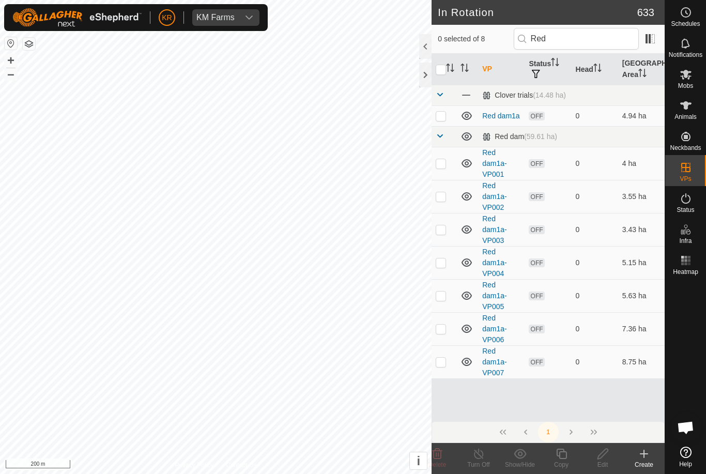
checkbox input "true"
click at [600, 454] on icon at bounding box center [603, 454] width 10 height 10
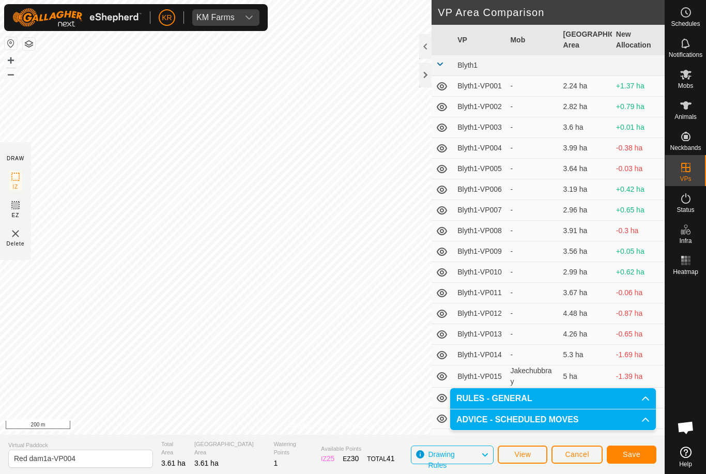
click at [634, 452] on span "Save" at bounding box center [632, 454] width 18 height 8
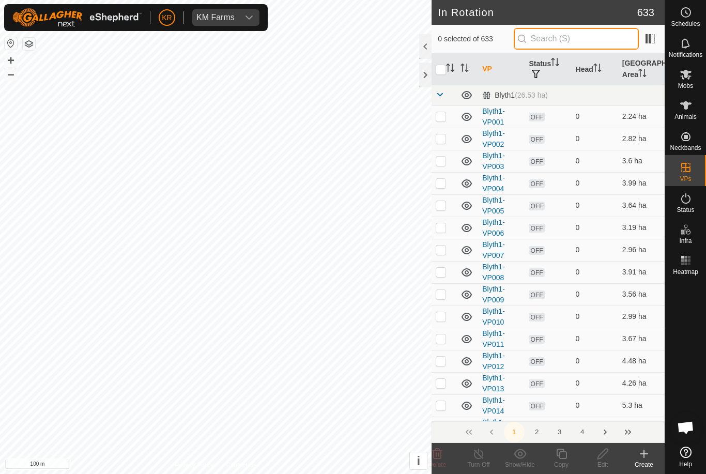
type input "."
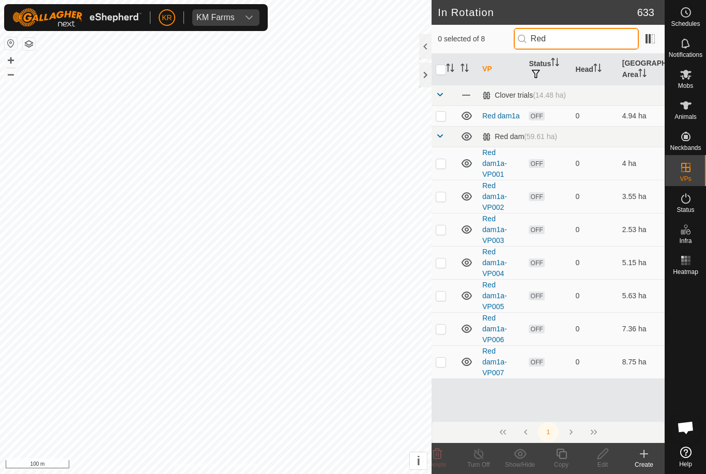
type input "Red"
click at [444, 296] on p-checkbox at bounding box center [441, 296] width 10 height 8
checkbox input "true"
click at [605, 460] on div "Edit" at bounding box center [602, 464] width 41 height 9
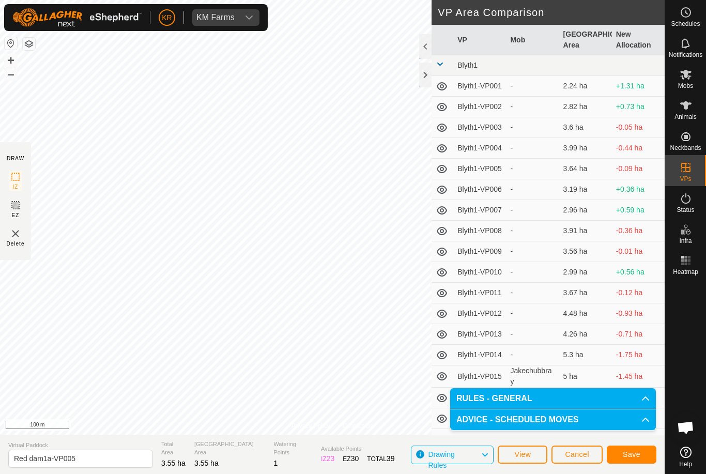
click at [642, 457] on button "Save" at bounding box center [632, 455] width 50 height 18
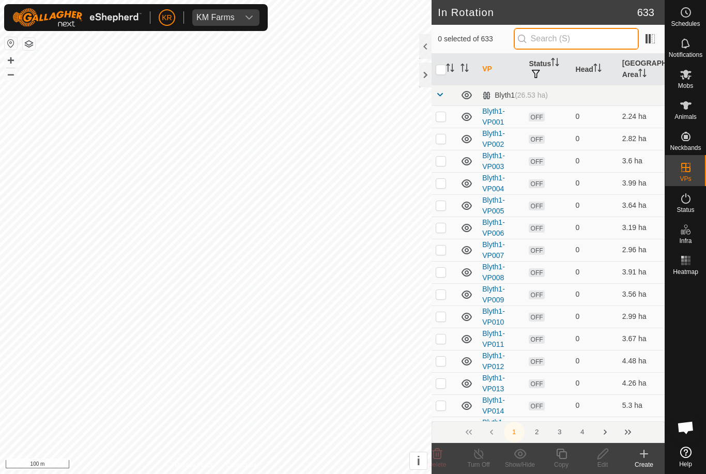
type input "."
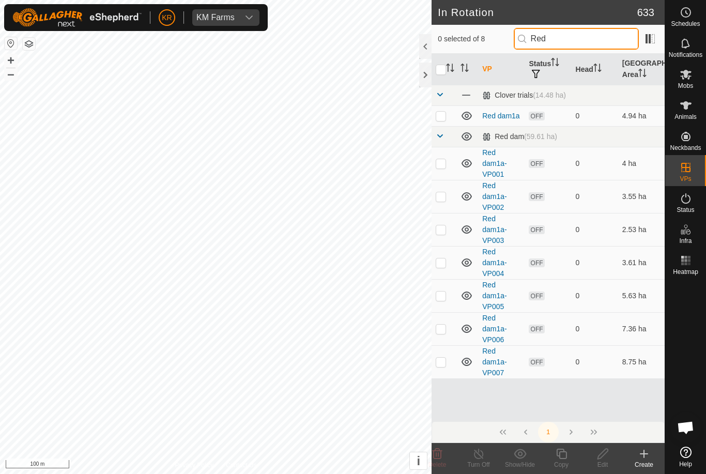
type input "Red"
click at [442, 331] on p-checkbox at bounding box center [441, 329] width 10 height 8
checkbox input "true"
click at [601, 457] on icon at bounding box center [603, 454] width 10 height 10
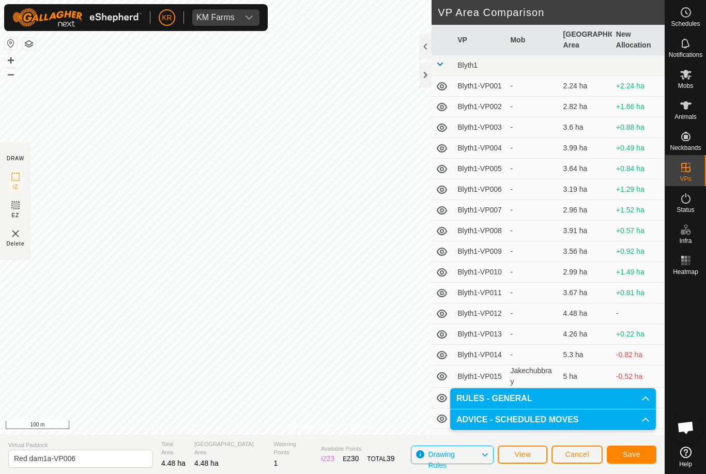
click at [637, 459] on button "Save" at bounding box center [632, 455] width 50 height 18
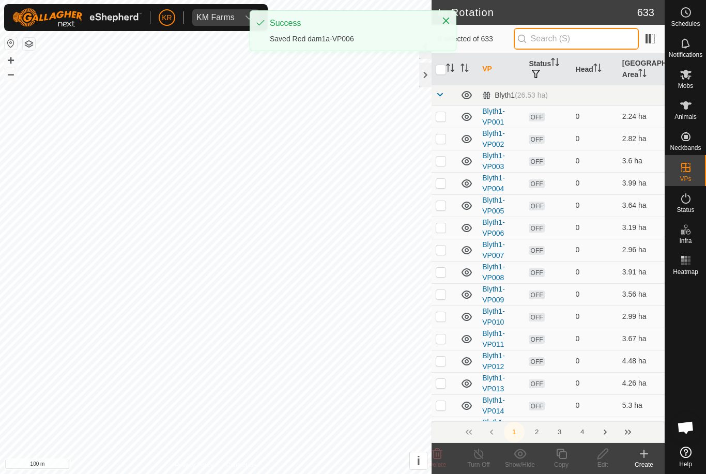
click at [584, 42] on input "text" at bounding box center [576, 39] width 125 height 22
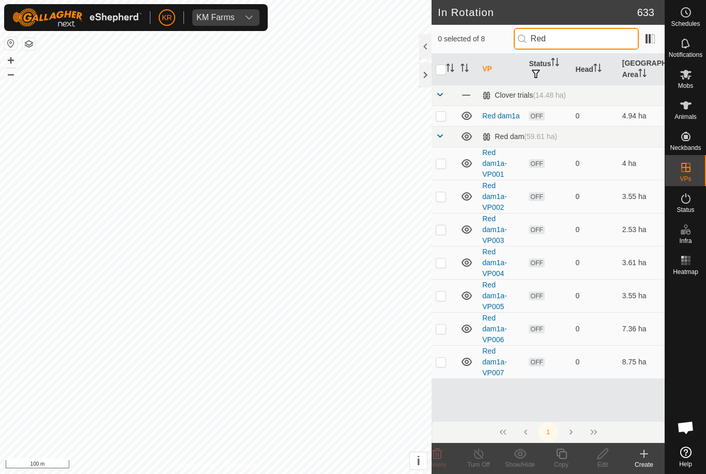
type input "Red"
click at [441, 362] on p-checkbox at bounding box center [441, 362] width 10 height 8
checkbox input "true"
click at [606, 454] on icon at bounding box center [602, 454] width 13 height 12
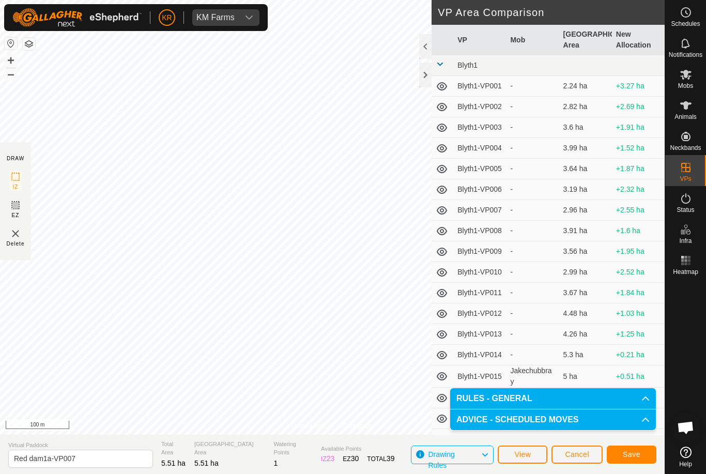
click at [643, 455] on button "Save" at bounding box center [632, 455] width 50 height 18
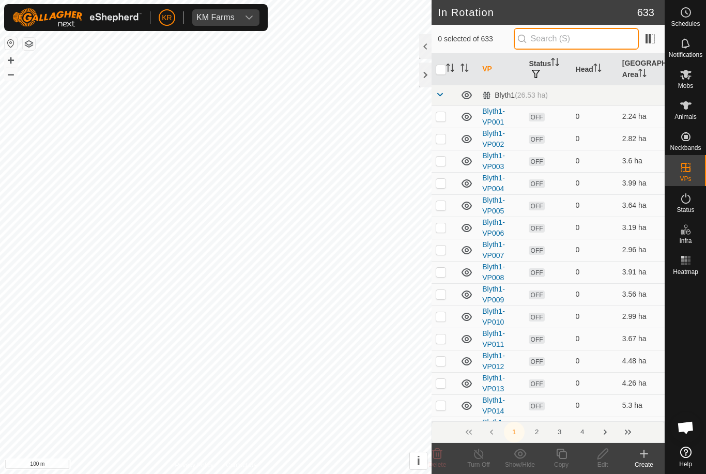
click at [595, 35] on input "text" at bounding box center [576, 39] width 125 height 22
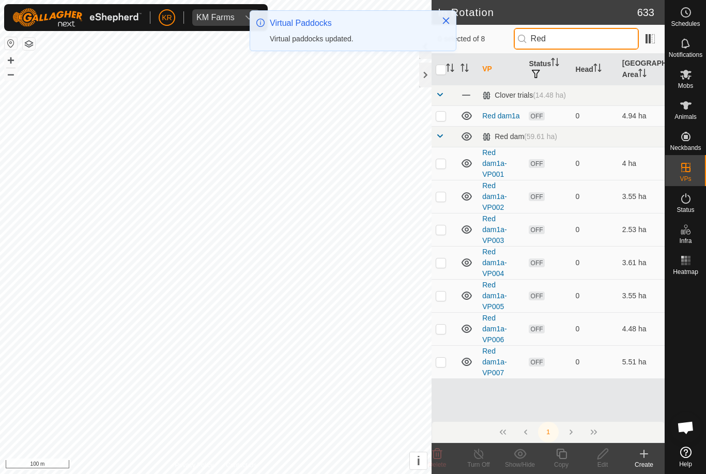
type input "Red"
click at [441, 367] on td at bounding box center [444, 361] width 25 height 33
checkbox input "true"
click at [564, 457] on icon at bounding box center [561, 454] width 13 height 12
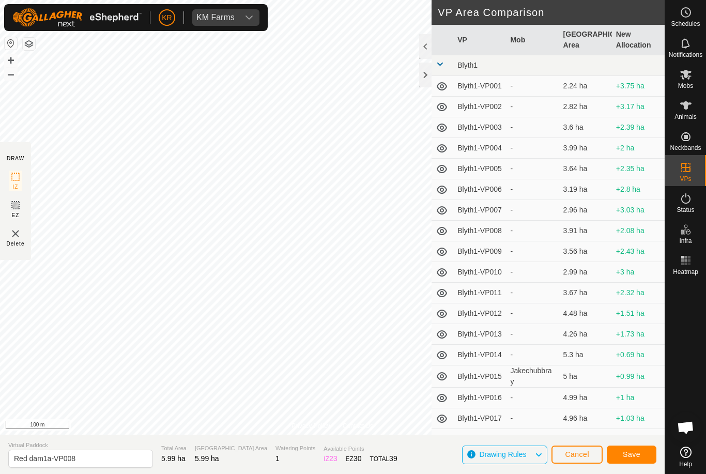
click at [639, 457] on span "Save" at bounding box center [632, 454] width 18 height 8
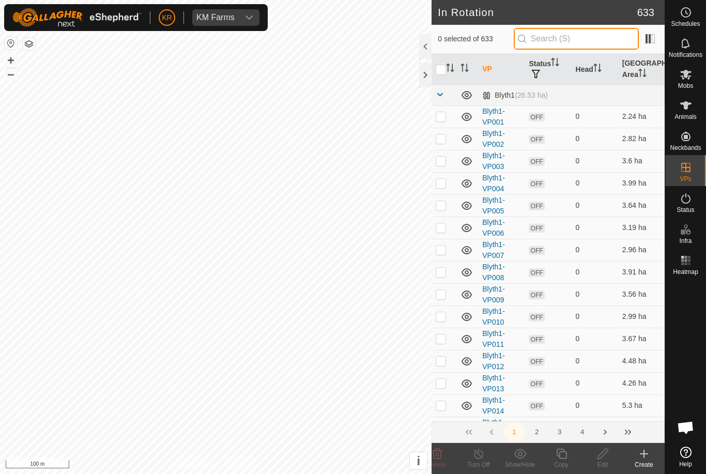
click at [593, 38] on input "text" at bounding box center [576, 39] width 125 height 22
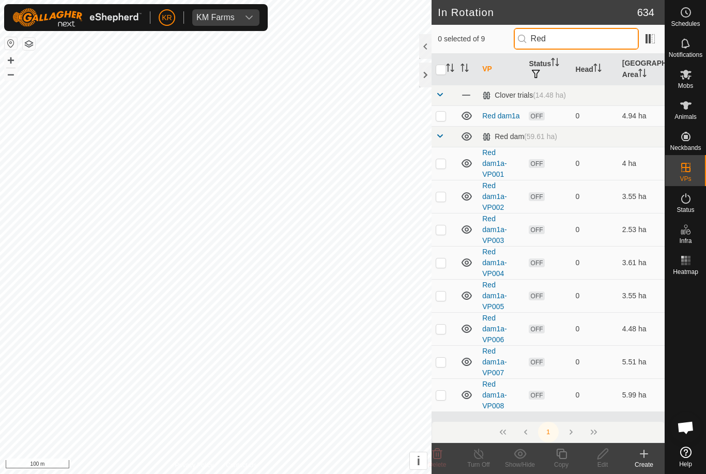
type input "Red"
click at [442, 397] on p-checkbox at bounding box center [441, 395] width 10 height 8
checkbox input "true"
click at [563, 457] on icon at bounding box center [561, 454] width 13 height 12
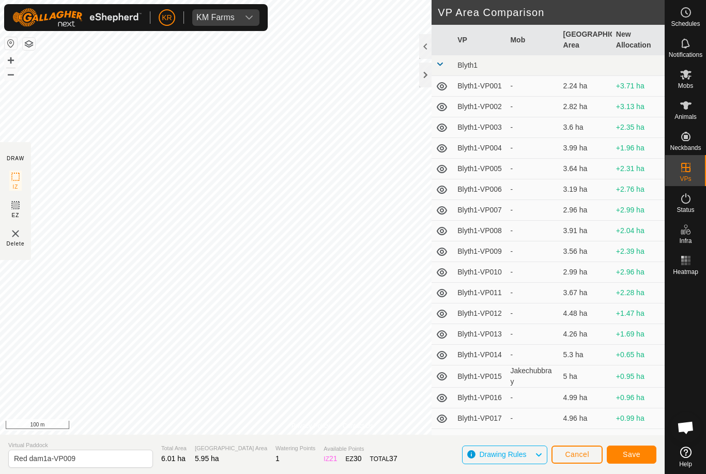
click at [637, 456] on span "Save" at bounding box center [632, 454] width 18 height 8
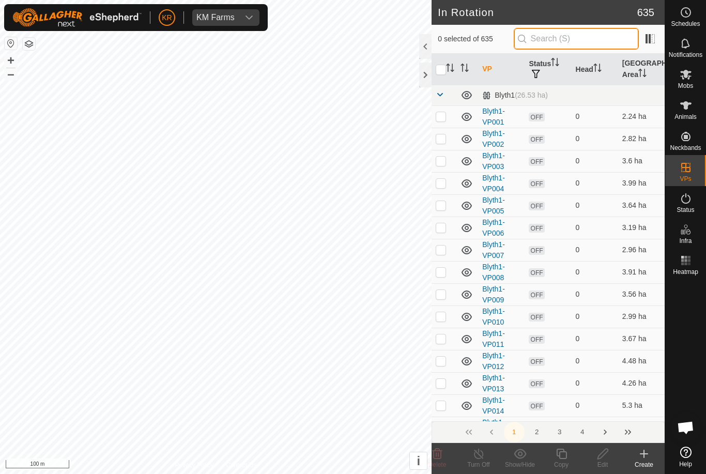
click at [577, 42] on input "text" at bounding box center [576, 39] width 125 height 22
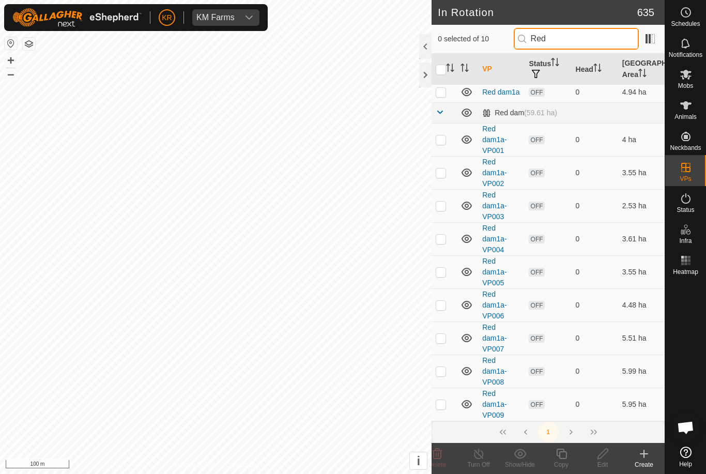
scroll to position [23, 0]
type input "Red"
click at [440, 388] on td at bounding box center [444, 371] width 25 height 33
checkbox input "true"
click at [439, 355] on td at bounding box center [444, 338] width 25 height 33
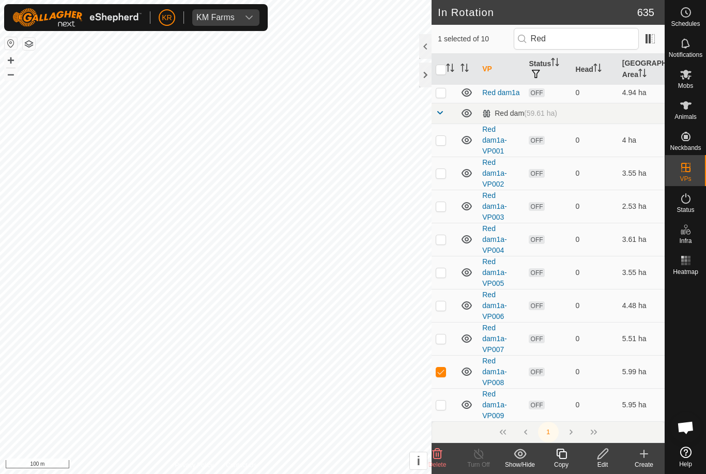
checkbox input "true"
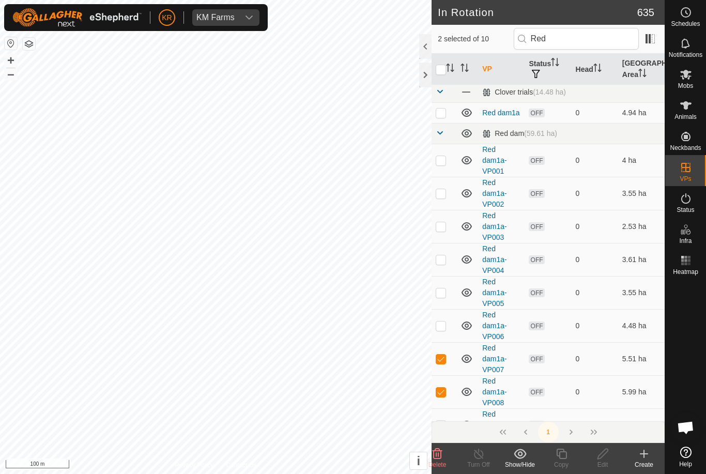
scroll to position [0, 0]
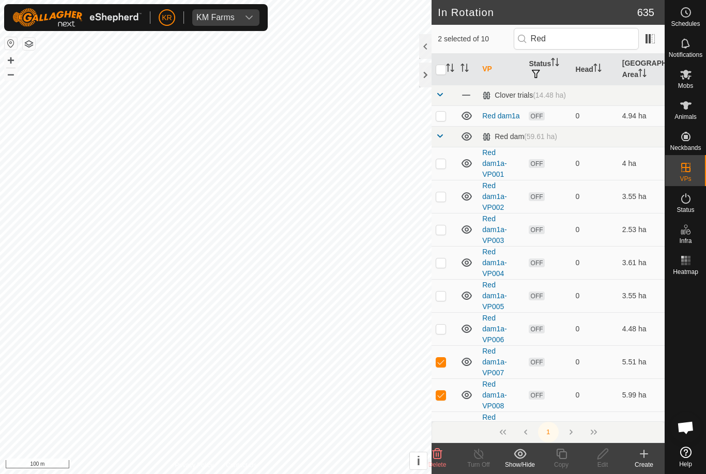
click at [439, 400] on td at bounding box center [444, 394] width 25 height 33
checkbox input "false"
click at [443, 366] on td at bounding box center [444, 361] width 25 height 33
checkbox input "false"
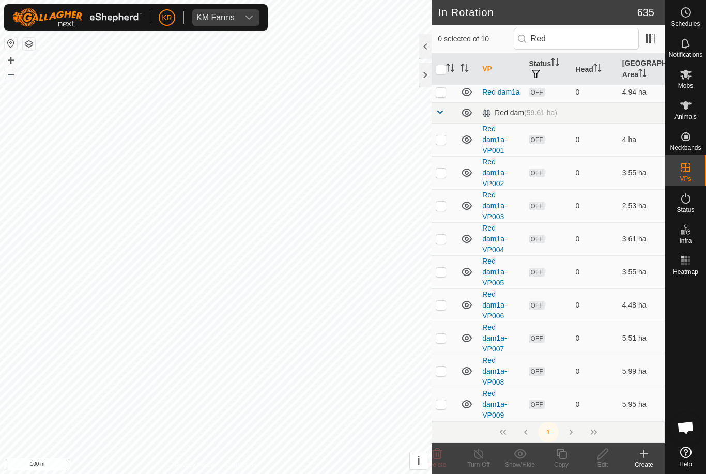
scroll to position [23, 0]
click at [443, 388] on td at bounding box center [444, 371] width 25 height 33
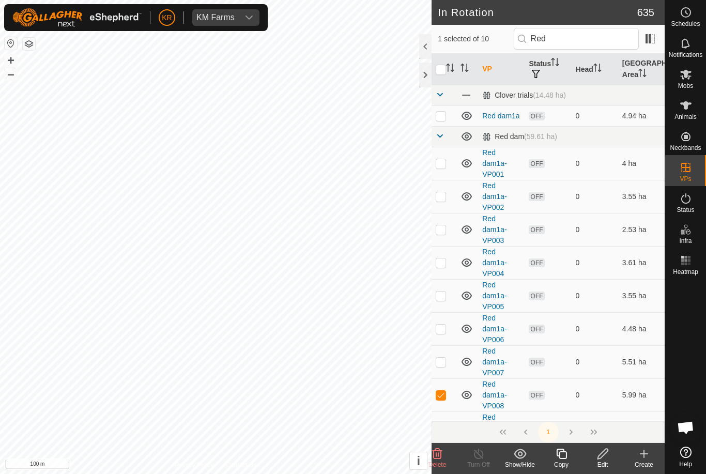
click at [441, 396] on p-checkbox at bounding box center [441, 395] width 10 height 8
checkbox input "false"
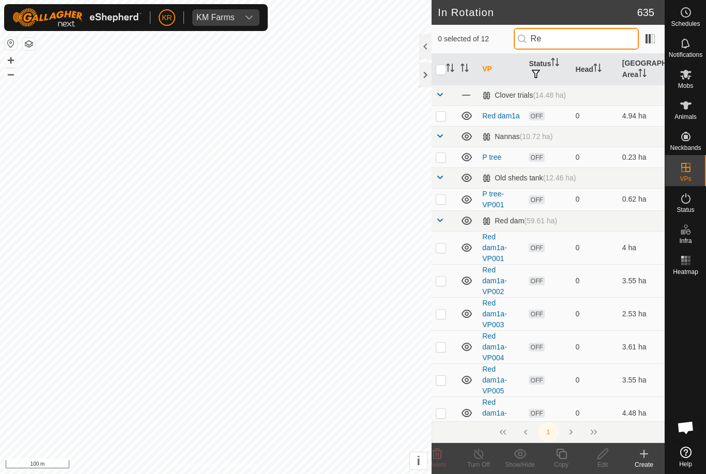
type input "R"
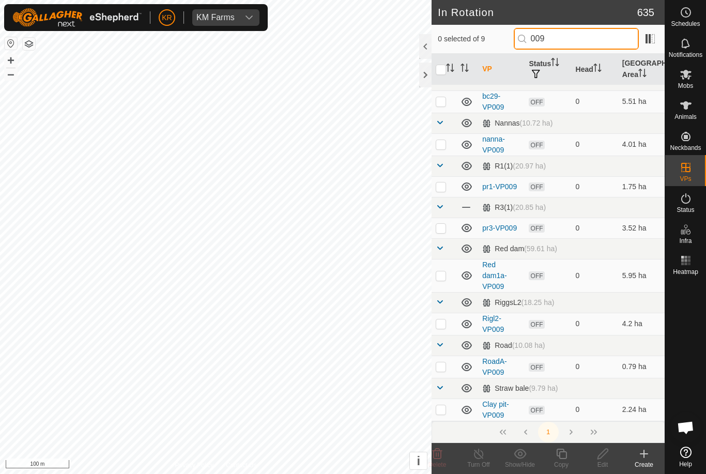
scroll to position [57, 0]
type input "009"
click at [442, 239] on td at bounding box center [444, 228] width 25 height 21
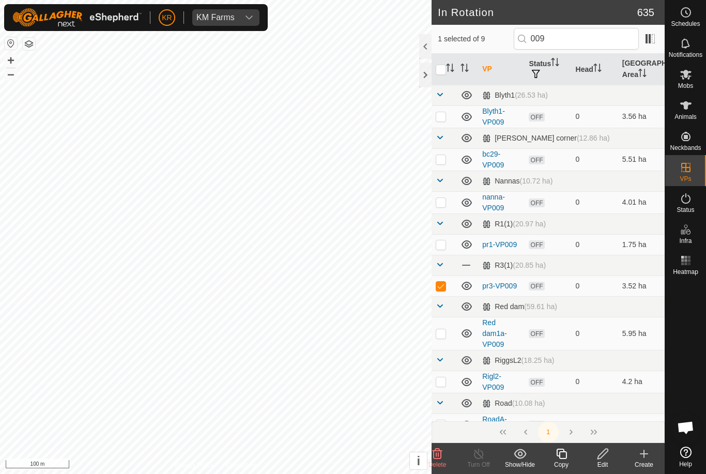
click at [446, 288] on p-checkbox at bounding box center [441, 286] width 10 height 8
checkbox input "false"
click at [445, 333] on p-checkbox at bounding box center [441, 333] width 10 height 8
checkbox input "true"
click at [561, 457] on icon at bounding box center [561, 454] width 13 height 12
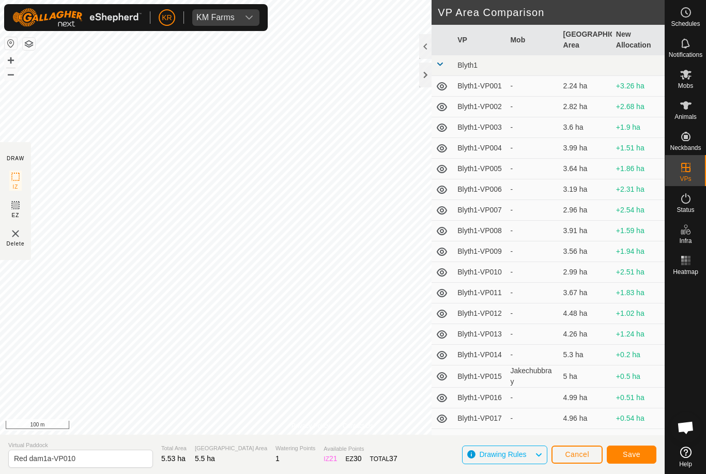
click at [639, 458] on span "Save" at bounding box center [632, 454] width 18 height 8
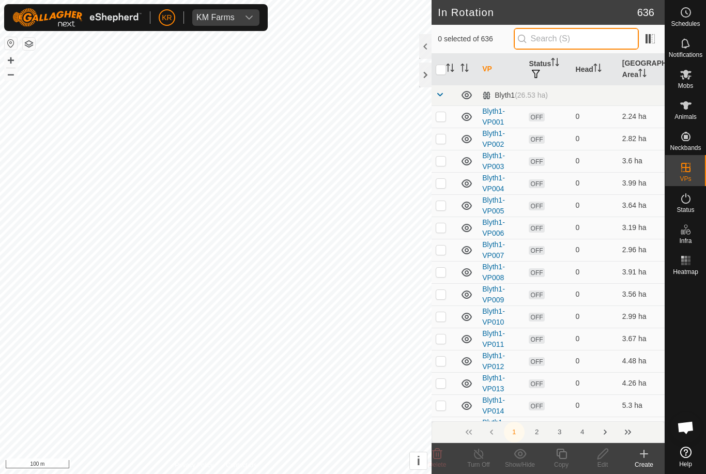
click at [601, 45] on input "text" at bounding box center [576, 39] width 125 height 22
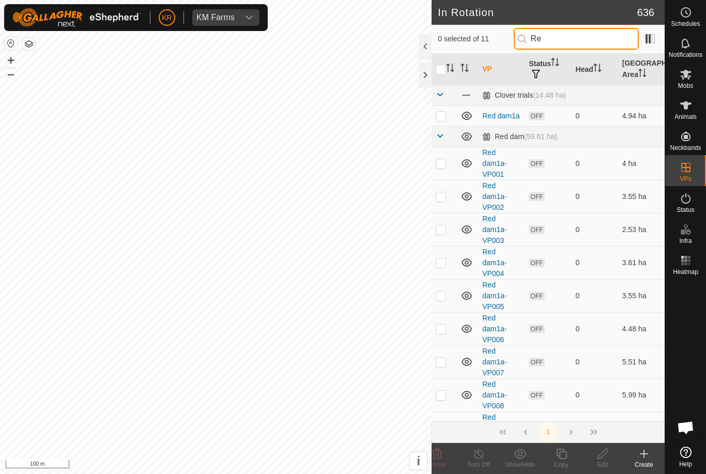
type input "R"
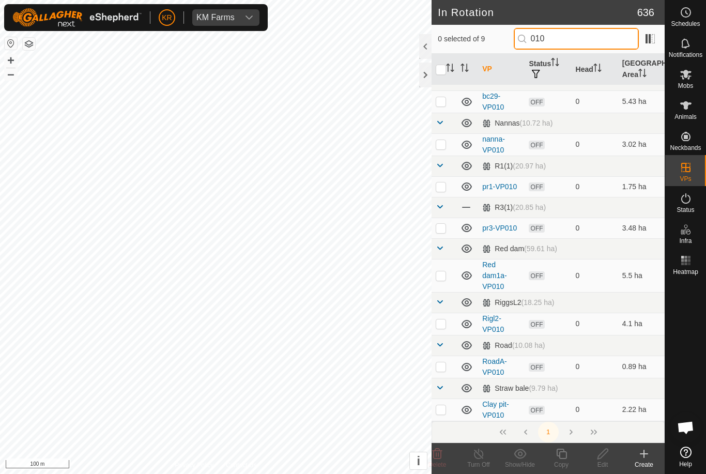
scroll to position [57, 0]
type input "010"
click at [440, 233] on p-checkbox at bounding box center [441, 228] width 10 height 8
checkbox input "true"
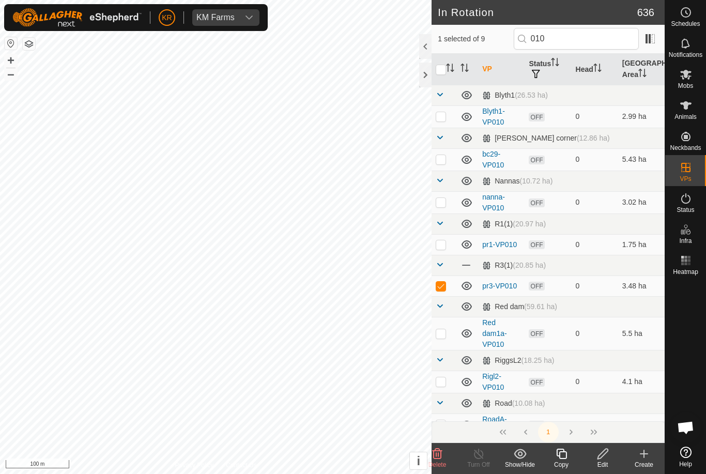
click at [442, 335] on p-checkbox at bounding box center [441, 333] width 10 height 8
checkbox input "true"
click at [442, 289] on p-checkbox at bounding box center [441, 286] width 10 height 8
checkbox input "false"
click at [561, 459] on icon at bounding box center [561, 454] width 10 height 10
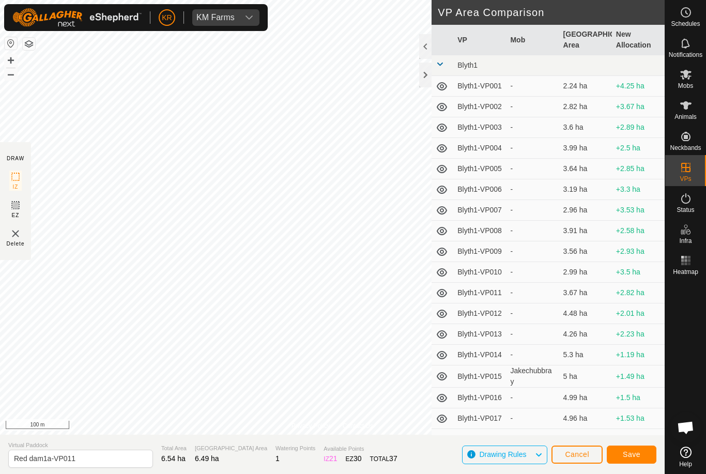
click at [631, 456] on span "Save" at bounding box center [632, 454] width 18 height 8
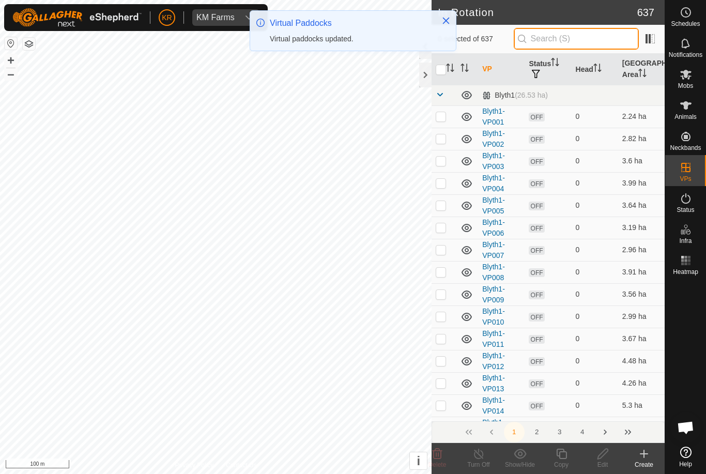
click at [575, 43] on input "text" at bounding box center [576, 39] width 125 height 22
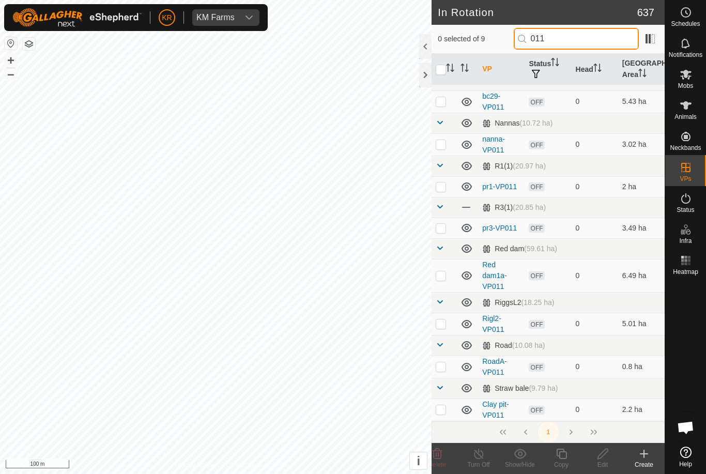
scroll to position [57, 0]
type input "011"
click at [443, 239] on td at bounding box center [444, 228] width 25 height 21
checkbox input "true"
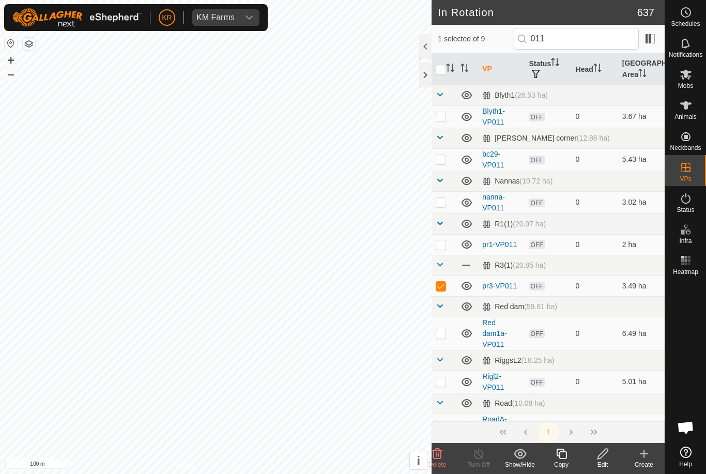
click at [443, 335] on p-checkbox at bounding box center [441, 333] width 10 height 8
checkbox input "true"
click at [442, 288] on p-checkbox at bounding box center [441, 286] width 10 height 8
checkbox input "false"
click at [561, 457] on icon at bounding box center [561, 454] width 13 height 12
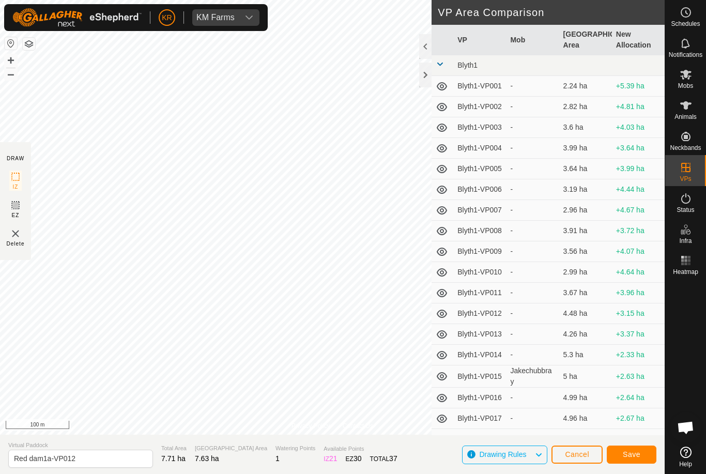
click at [631, 454] on span "Save" at bounding box center [632, 454] width 18 height 8
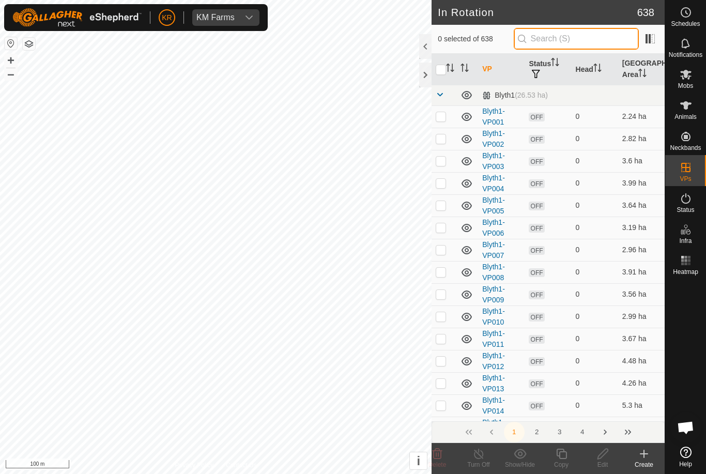
click at [578, 46] on input "text" at bounding box center [576, 39] width 125 height 22
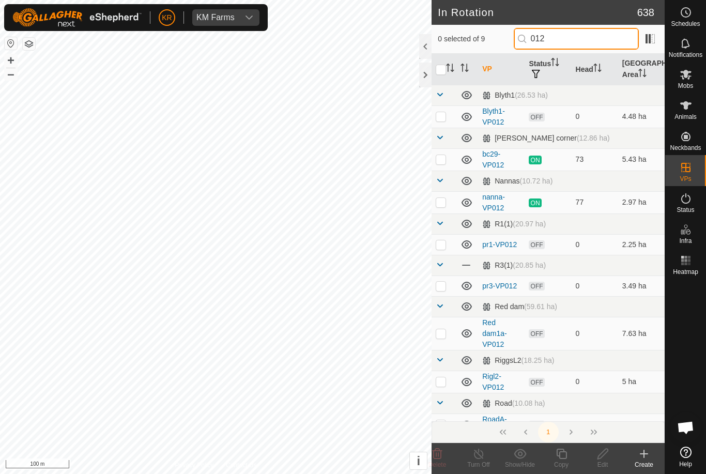
type input "012"
click at [444, 333] on p-checkbox at bounding box center [441, 333] width 10 height 8
checkbox input "true"
click at [563, 457] on icon at bounding box center [561, 454] width 13 height 12
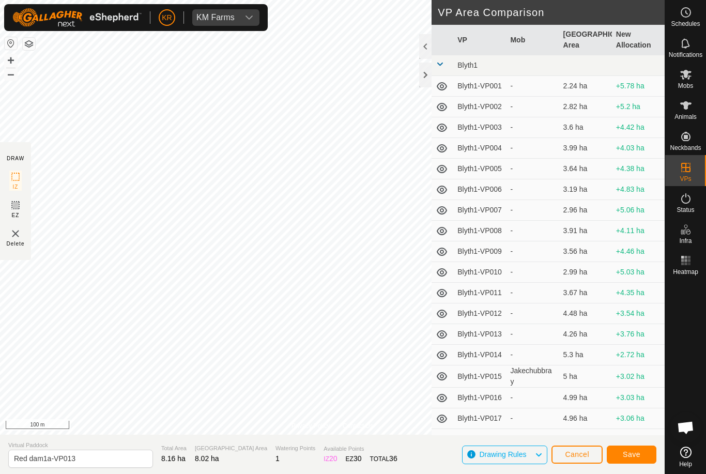
click at [636, 450] on span "Save" at bounding box center [632, 454] width 18 height 8
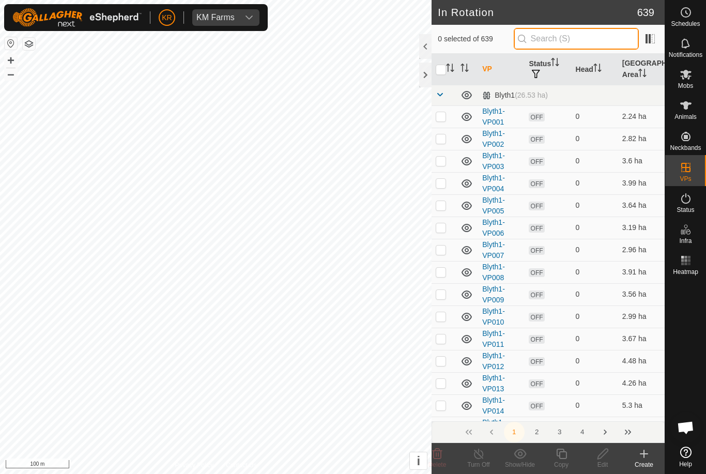
click at [577, 43] on input "text" at bounding box center [576, 39] width 125 height 22
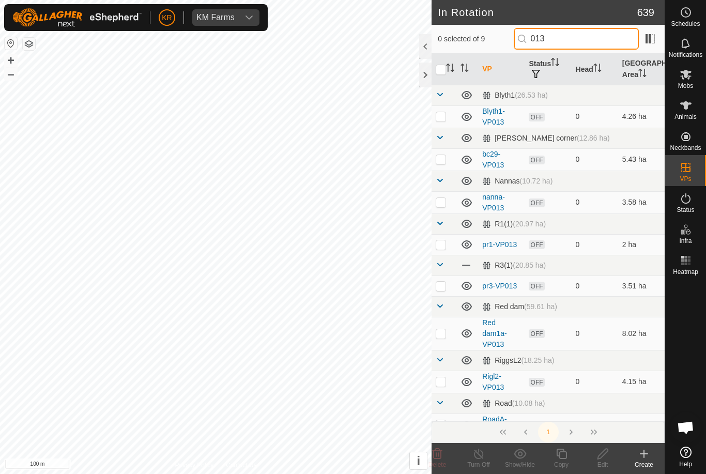
type input "013"
click at [443, 289] on p-checkbox at bounding box center [441, 286] width 10 height 8
click at [440, 291] on td at bounding box center [444, 285] width 25 height 21
checkbox input "false"
click at [446, 331] on p-checkbox at bounding box center [441, 333] width 10 height 8
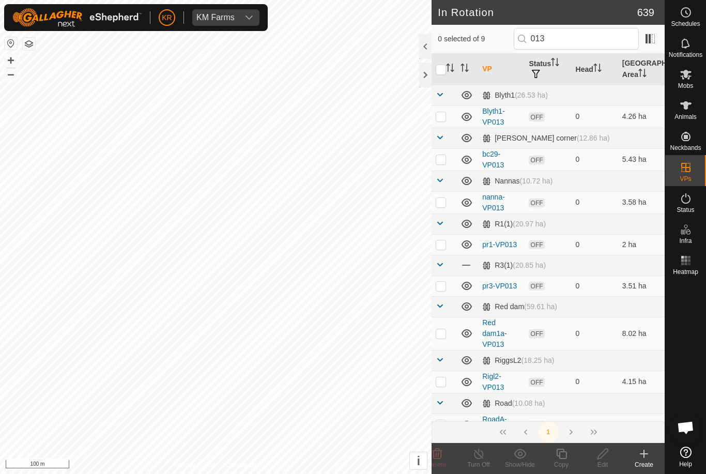
checkbox input "true"
click at [563, 456] on icon at bounding box center [561, 454] width 13 height 12
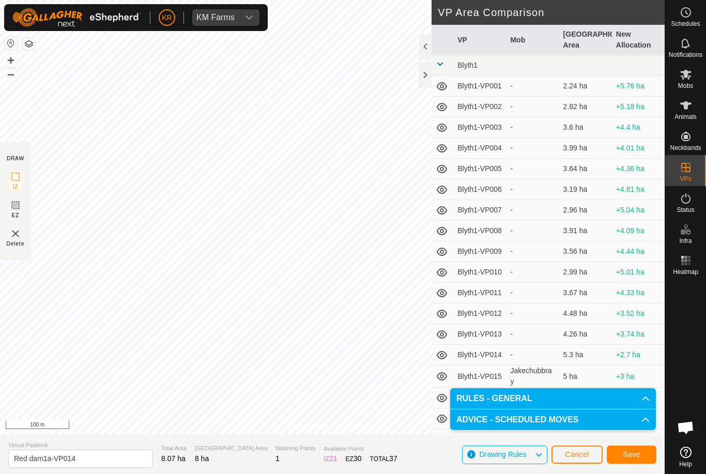
click at [629, 453] on span "Save" at bounding box center [632, 454] width 18 height 8
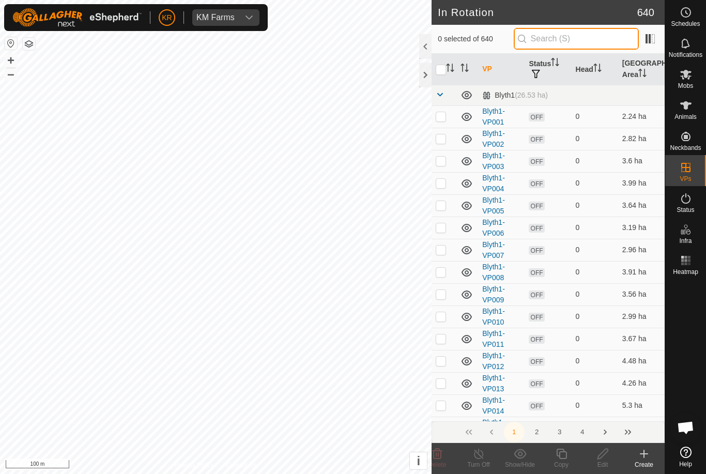
click at [587, 38] on input "text" at bounding box center [576, 39] width 125 height 22
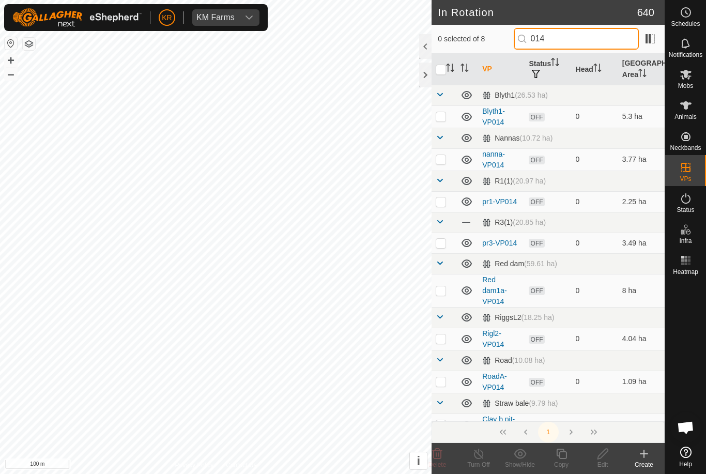
type input "014"
click at [441, 288] on p-checkbox at bounding box center [441, 290] width 10 height 8
checkbox input "true"
click at [564, 456] on icon at bounding box center [561, 454] width 13 height 12
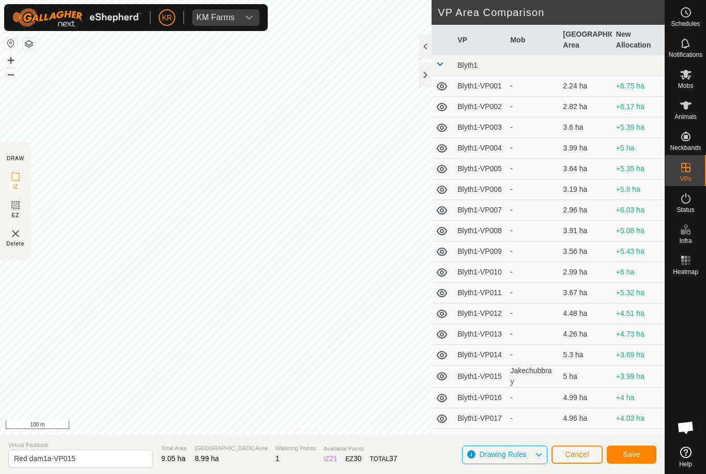
click at [634, 457] on span "Save" at bounding box center [632, 454] width 18 height 8
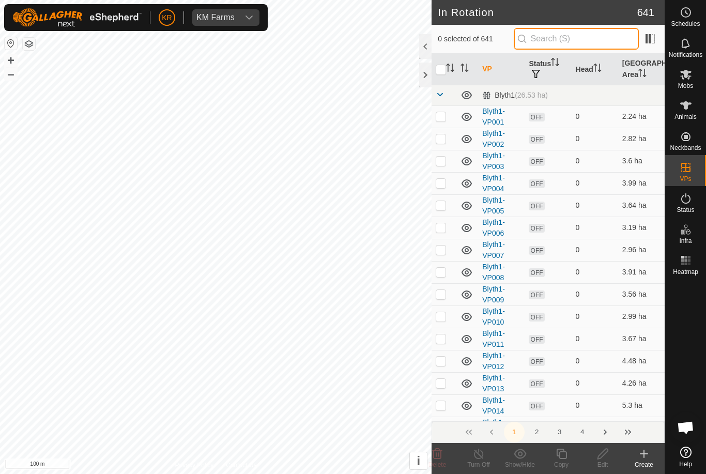
click at [584, 40] on input "text" at bounding box center [576, 39] width 125 height 22
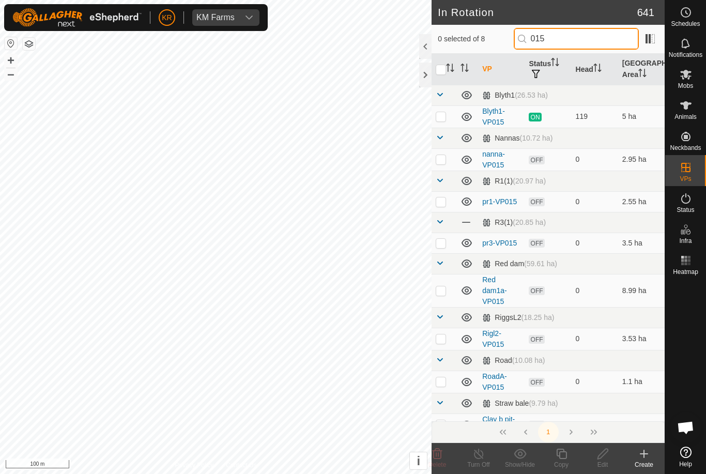
type input "015"
click at [442, 291] on p-checkbox at bounding box center [441, 290] width 10 height 8
checkbox input "true"
click at [563, 456] on icon at bounding box center [561, 454] width 13 height 12
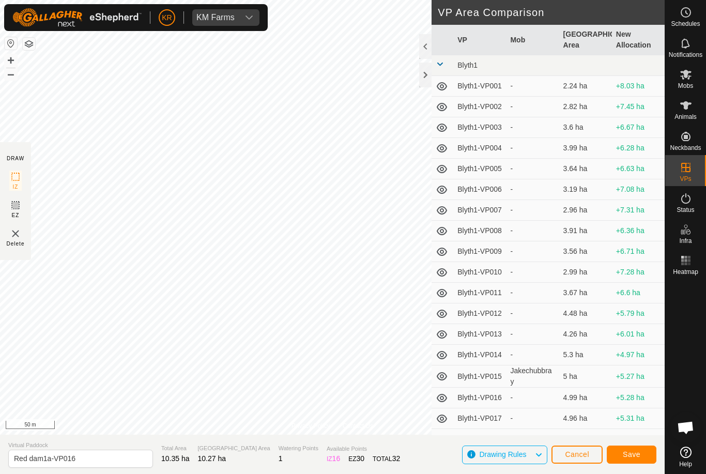
click at [635, 453] on span "Save" at bounding box center [632, 454] width 18 height 8
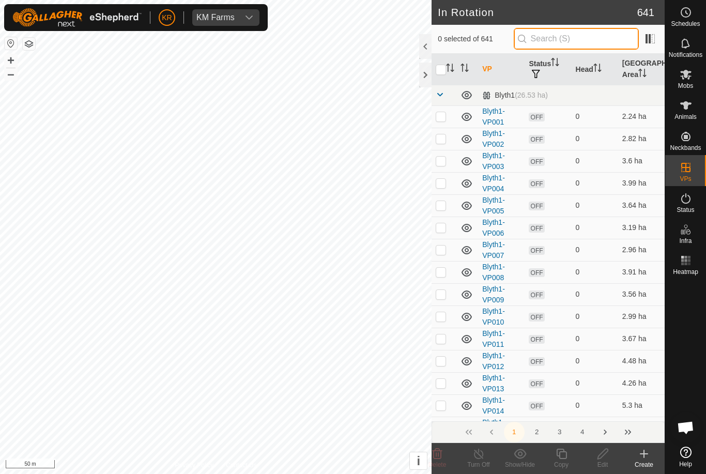
click at [581, 37] on input "text" at bounding box center [576, 39] width 125 height 22
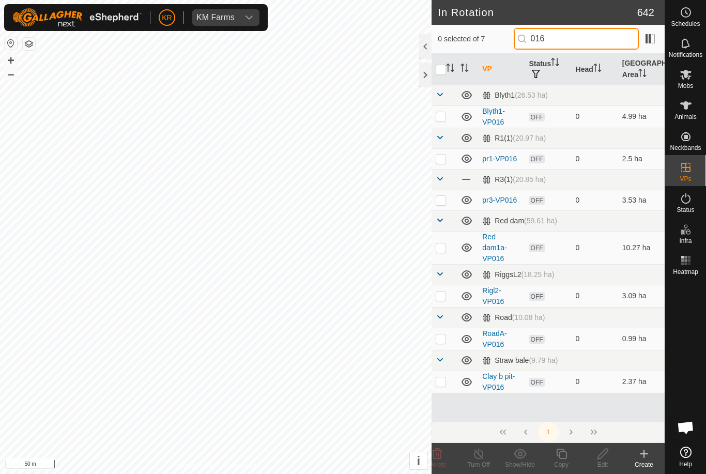
type input "016"
click at [449, 244] on td at bounding box center [444, 247] width 25 height 33
checkbox input "true"
click at [569, 464] on div "Copy" at bounding box center [561, 464] width 41 height 9
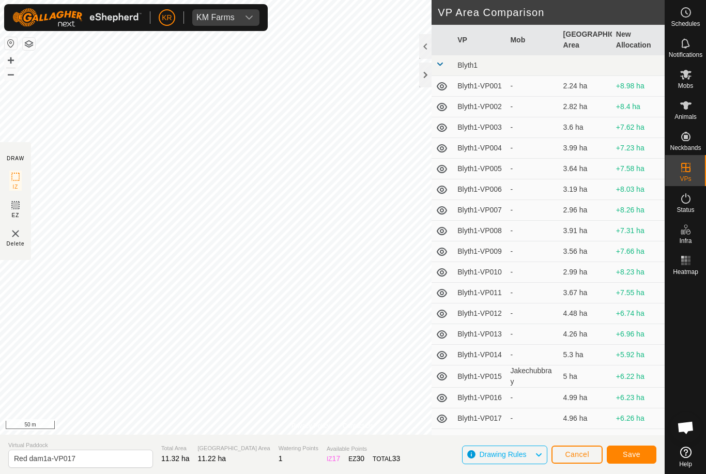
click at [636, 457] on span "Save" at bounding box center [632, 454] width 18 height 8
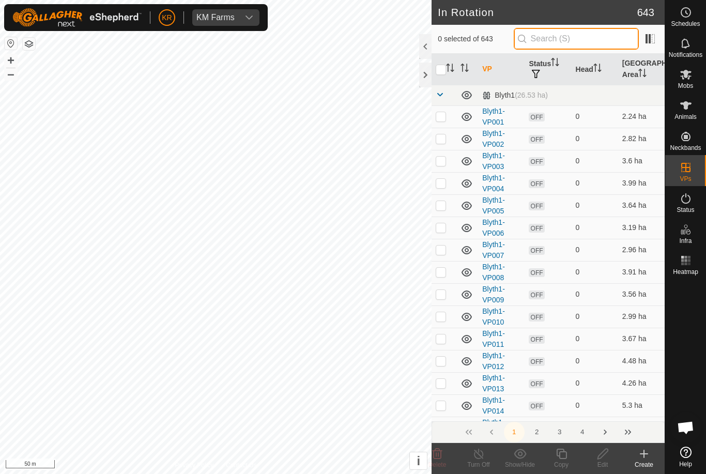
click at [584, 38] on input "text" at bounding box center [576, 39] width 125 height 22
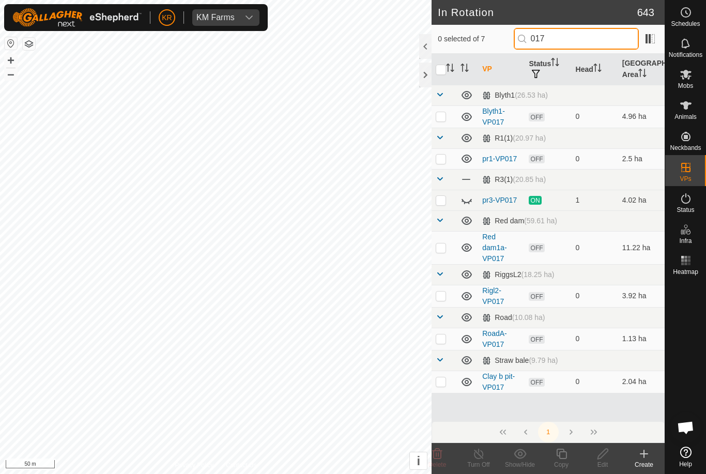
type input "017"
click at [442, 248] on p-checkbox at bounding box center [441, 247] width 10 height 8
checkbox input "true"
click at [565, 454] on icon at bounding box center [561, 454] width 13 height 12
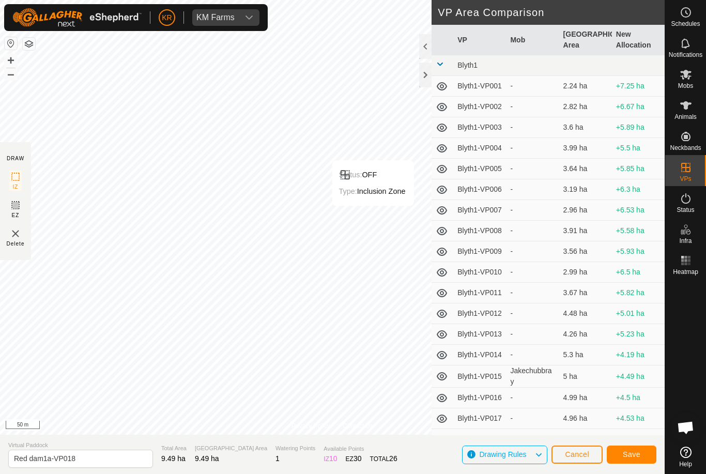
click at [632, 449] on button "Save" at bounding box center [632, 455] width 50 height 18
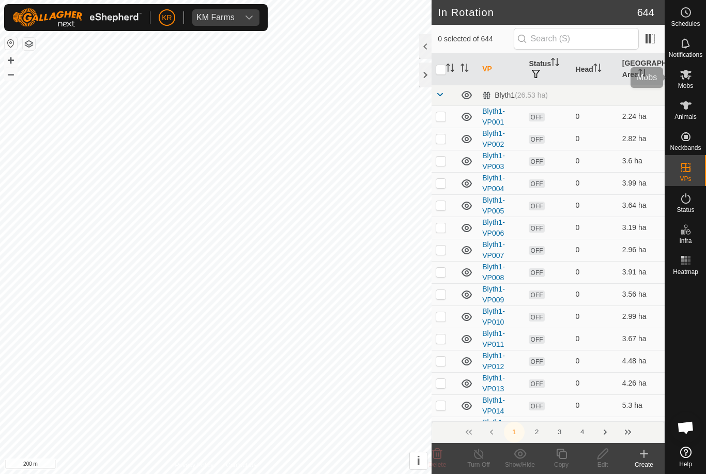
click at [696, 74] on div "Mobs" at bounding box center [685, 77] width 41 height 31
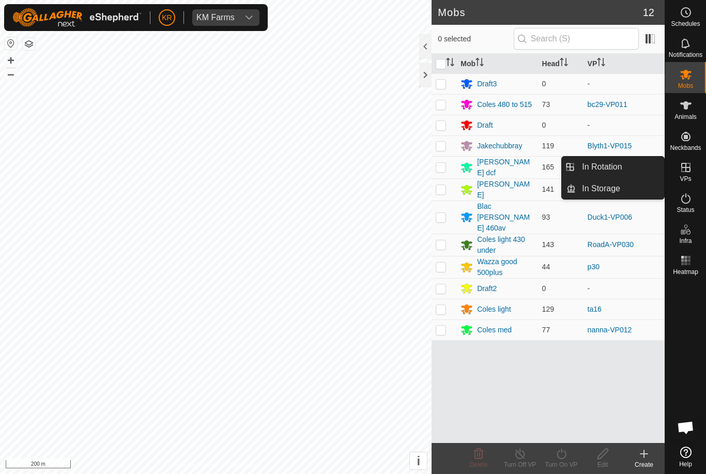
click at [625, 168] on link "In Rotation" at bounding box center [620, 167] width 88 height 21
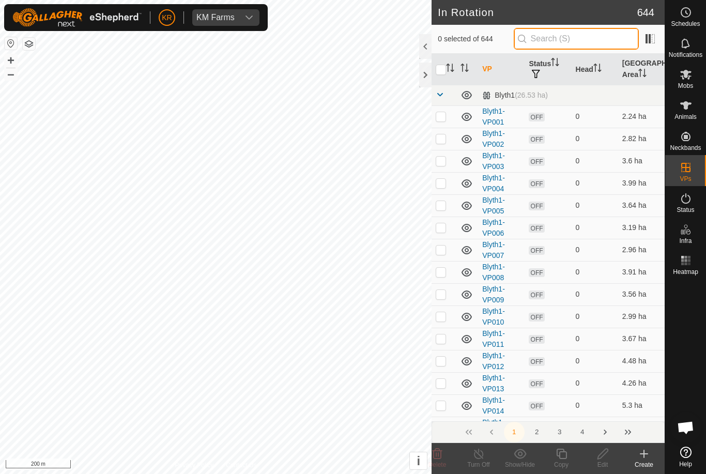
click at [595, 40] on input "text" at bounding box center [576, 39] width 125 height 22
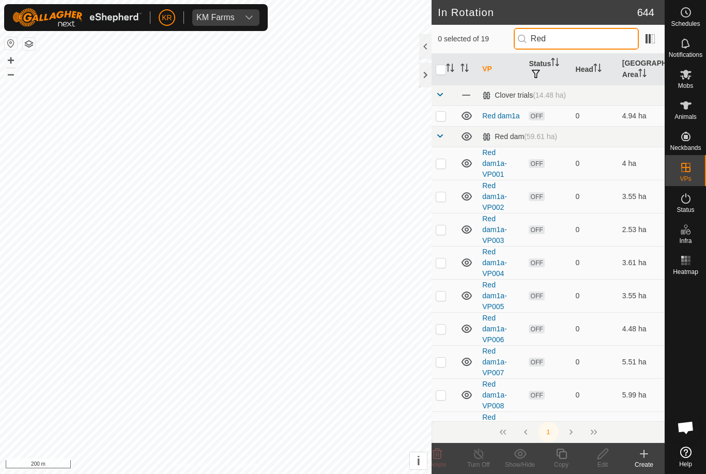
type input "Red"
click at [445, 162] on p-checkbox at bounding box center [441, 163] width 10 height 8
checkbox input "true"
click at [444, 195] on p-checkbox at bounding box center [441, 196] width 10 height 8
checkbox input "true"
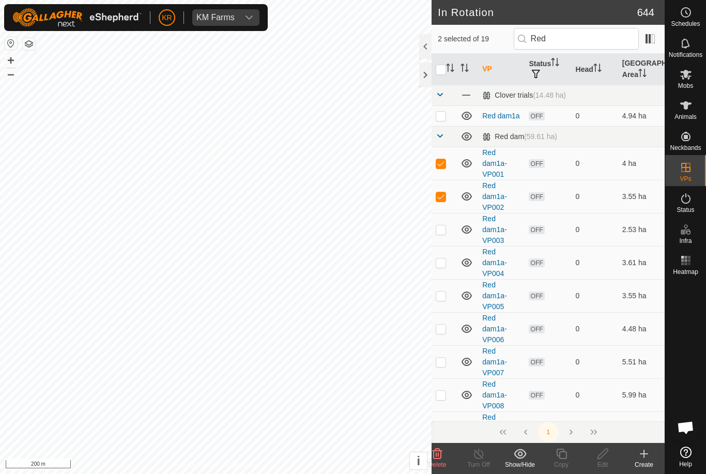
click at [442, 159] on p-checkbox at bounding box center [441, 163] width 10 height 8
checkbox input "false"
click at [560, 454] on icon at bounding box center [561, 454] width 13 height 12
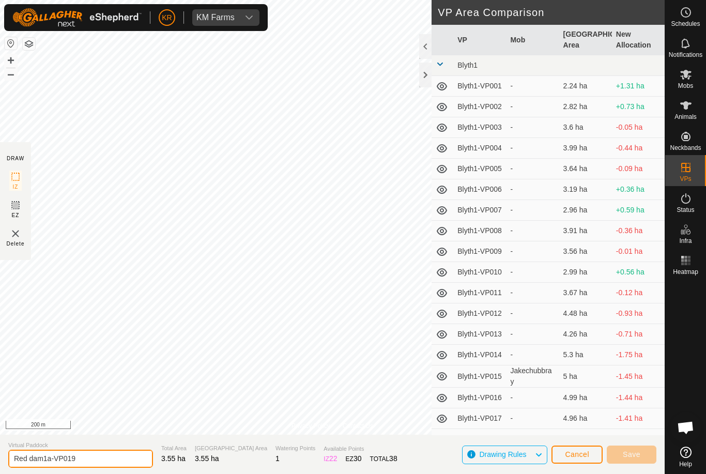
click at [101, 460] on input "Red dam1a-VP019" at bounding box center [80, 459] width 145 height 18
type input "Red dam1b"
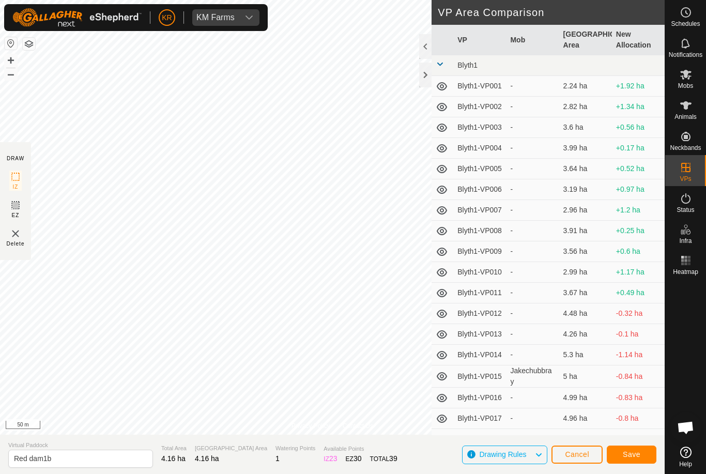
click at [635, 446] on button "Save" at bounding box center [632, 455] width 50 height 18
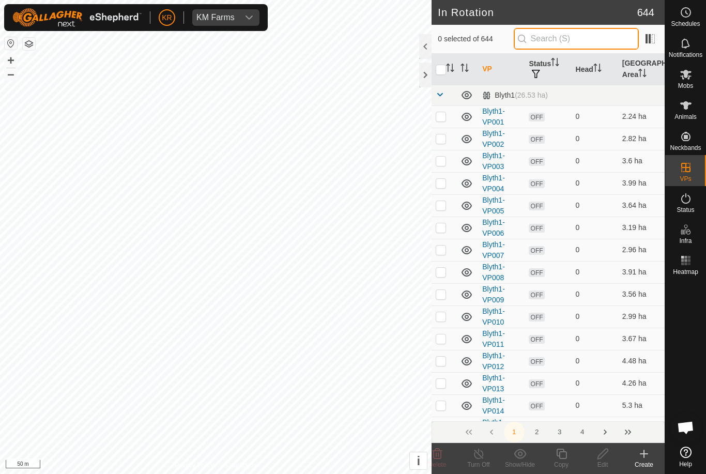
type input "."
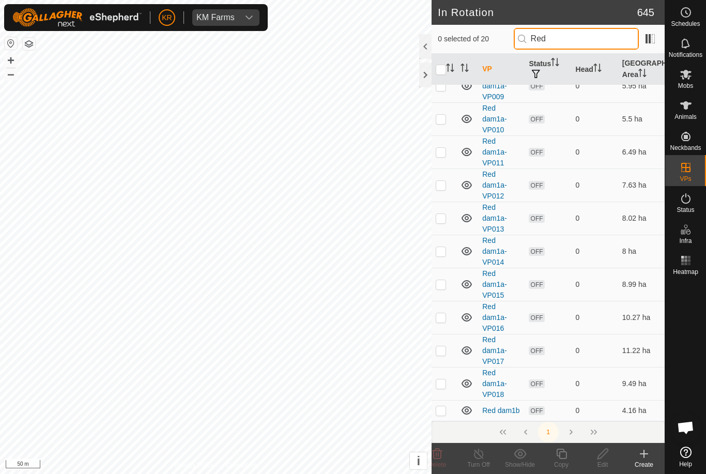
scroll to position [342, 0]
type input "Red"
click at [442, 103] on td at bounding box center [444, 86] width 25 height 33
checkbox input "true"
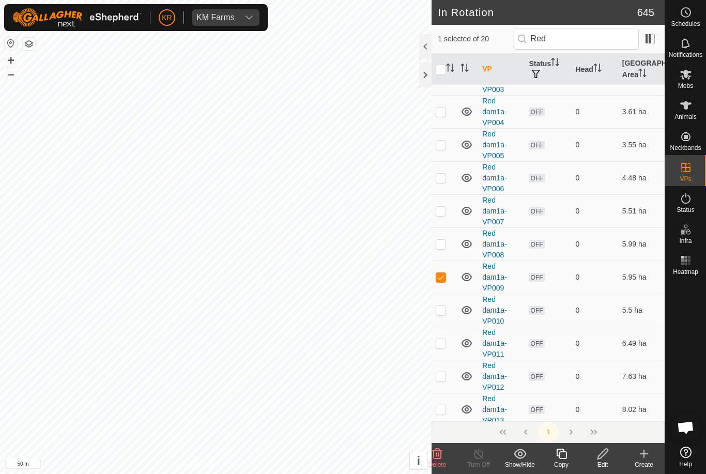
scroll to position [141, 0]
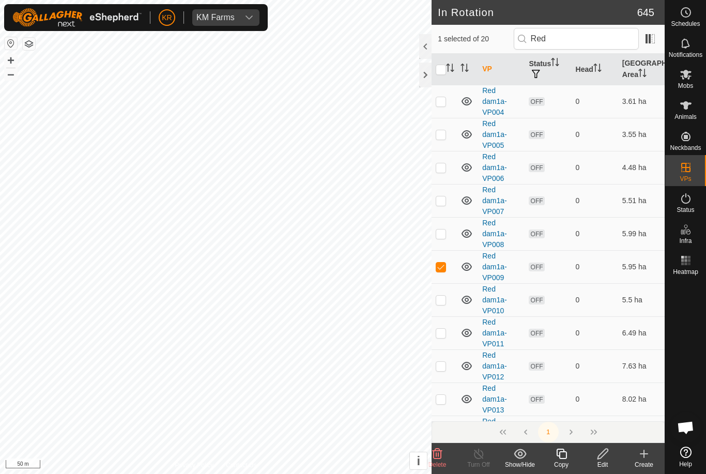
click at [441, 151] on td at bounding box center [444, 134] width 25 height 33
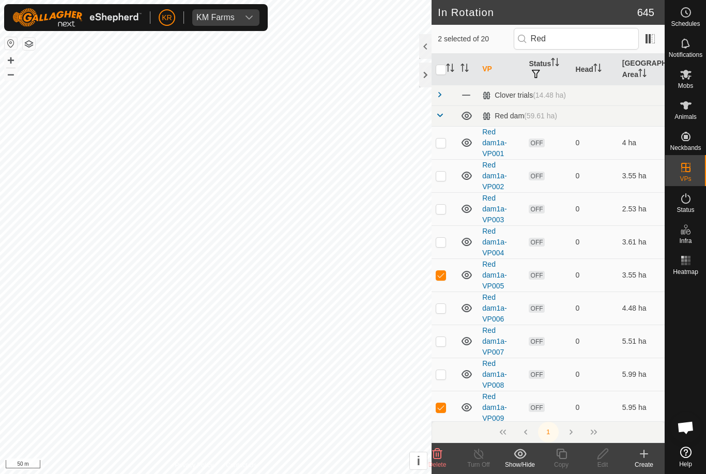
click at [439, 275] on p-checkbox at bounding box center [441, 275] width 10 height 8
checkbox input "false"
click at [440, 409] on p-checkbox at bounding box center [441, 407] width 10 height 8
checkbox input "false"
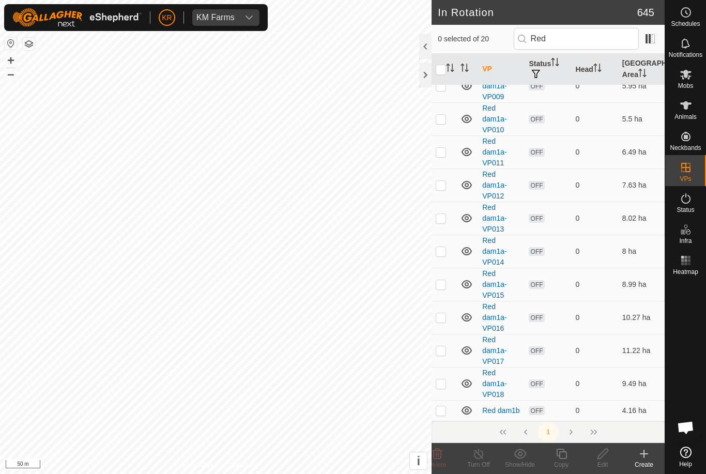
scroll to position [321, 0]
click at [595, 41] on input "Red" at bounding box center [576, 39] width 125 height 22
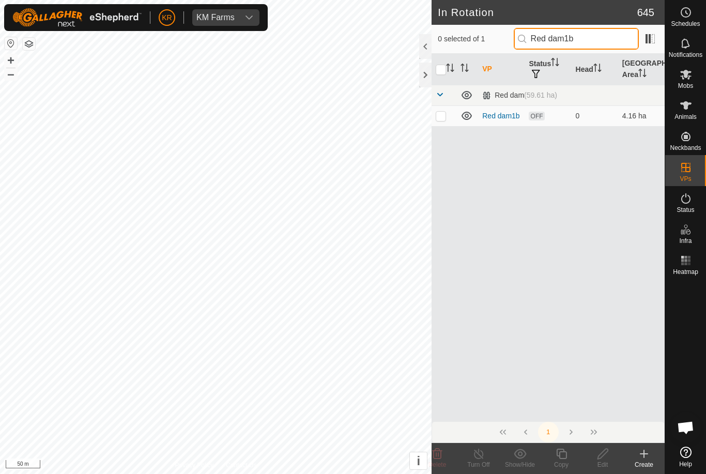
type input "Red dam1b"
click at [439, 117] on p-checkbox at bounding box center [441, 116] width 10 height 8
checkbox input "true"
click at [568, 457] on icon at bounding box center [561, 454] width 13 height 12
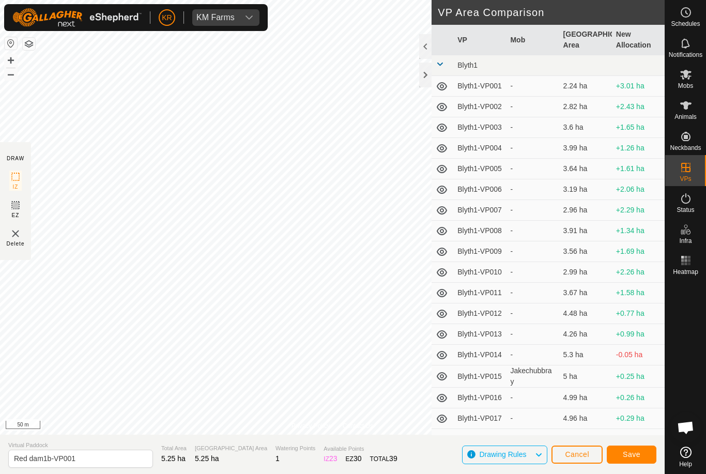
click at [646, 457] on button "Save" at bounding box center [632, 455] width 50 height 18
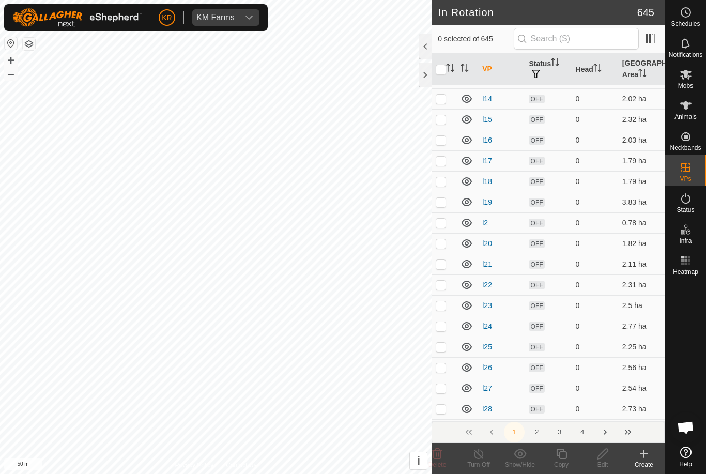
scroll to position [1716, 0]
click at [583, 40] on input "text" at bounding box center [576, 39] width 125 height 22
type input "2"
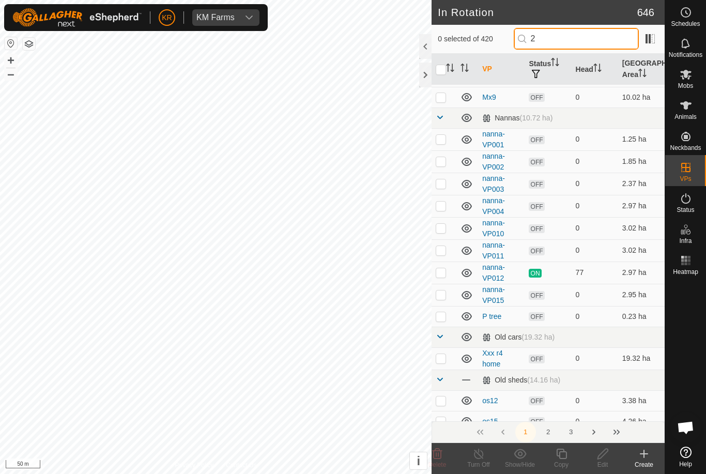
scroll to position [0, 0]
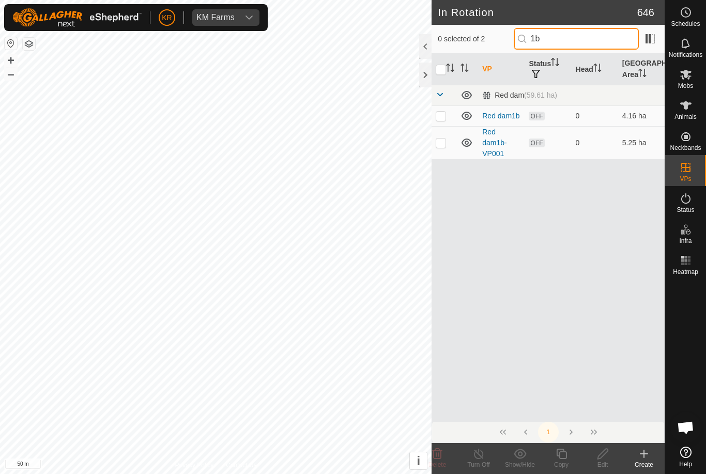
type input "1b"
click at [441, 124] on td at bounding box center [444, 115] width 25 height 21
checkbox input "true"
click at [442, 140] on p-checkbox at bounding box center [441, 143] width 10 height 8
checkbox input "true"
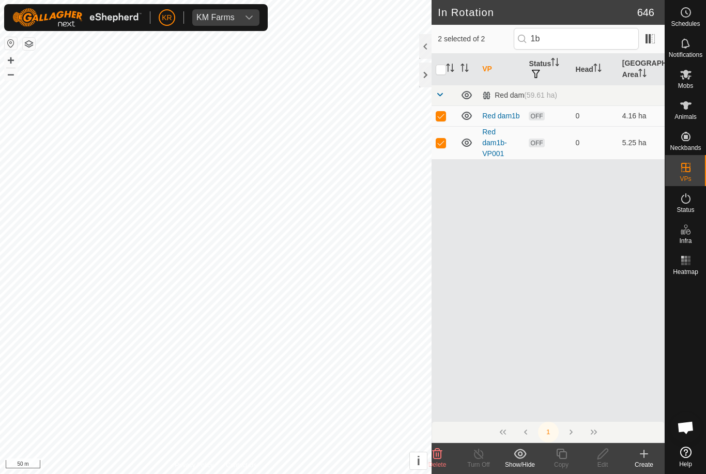
click at [441, 461] on span "Delete" at bounding box center [437, 464] width 18 height 7
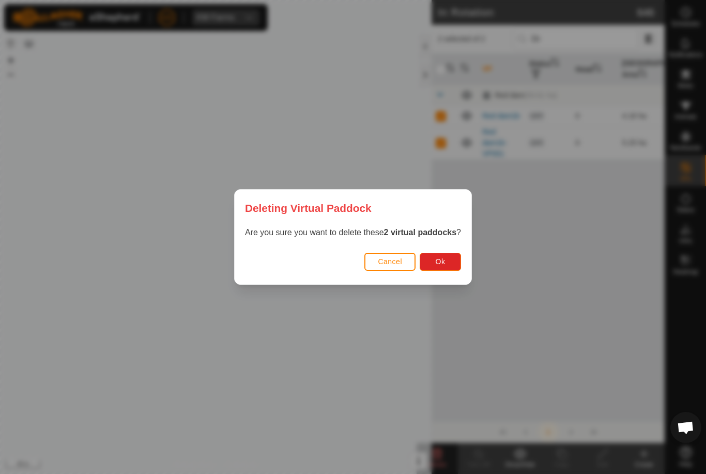
click at [442, 265] on span "Ok" at bounding box center [441, 261] width 10 height 8
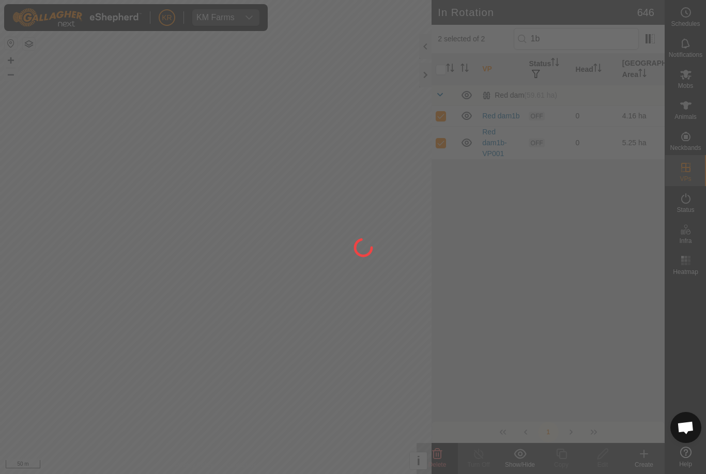
checkbox input "false"
